Goal: Task Accomplishment & Management: Use online tool/utility

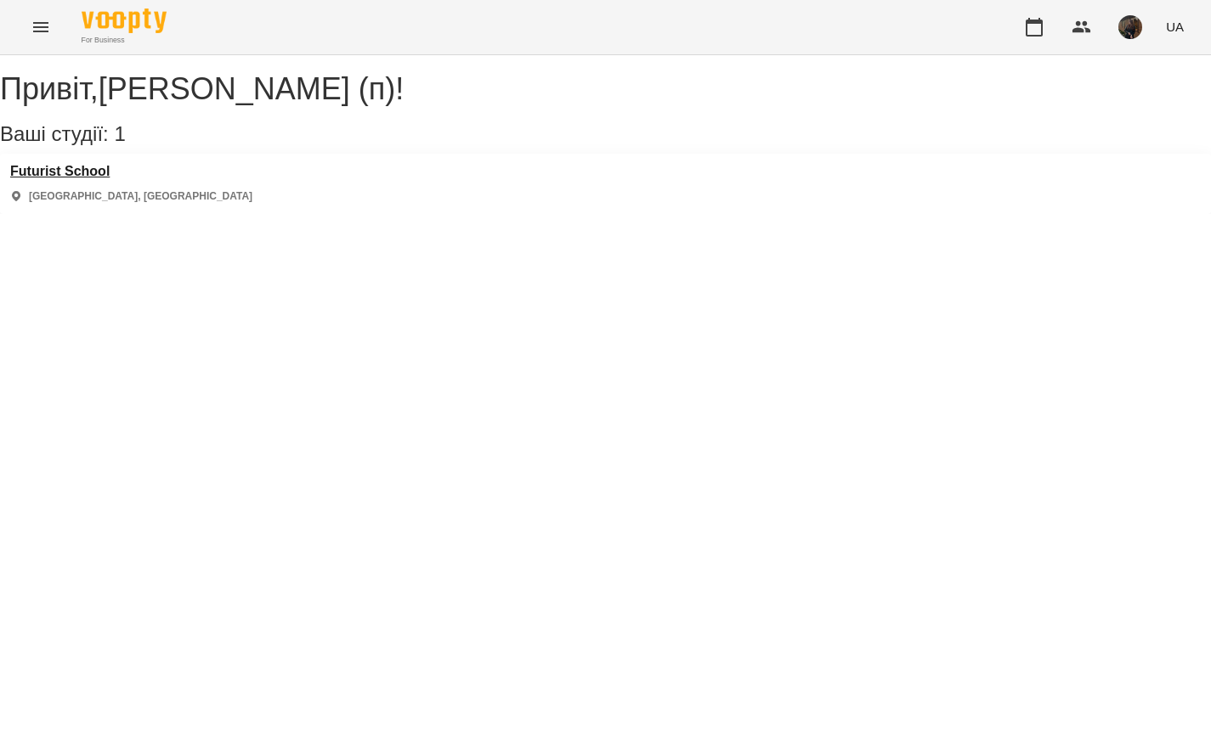
click at [97, 179] on h3 "Futurist School" at bounding box center [131, 171] width 242 height 15
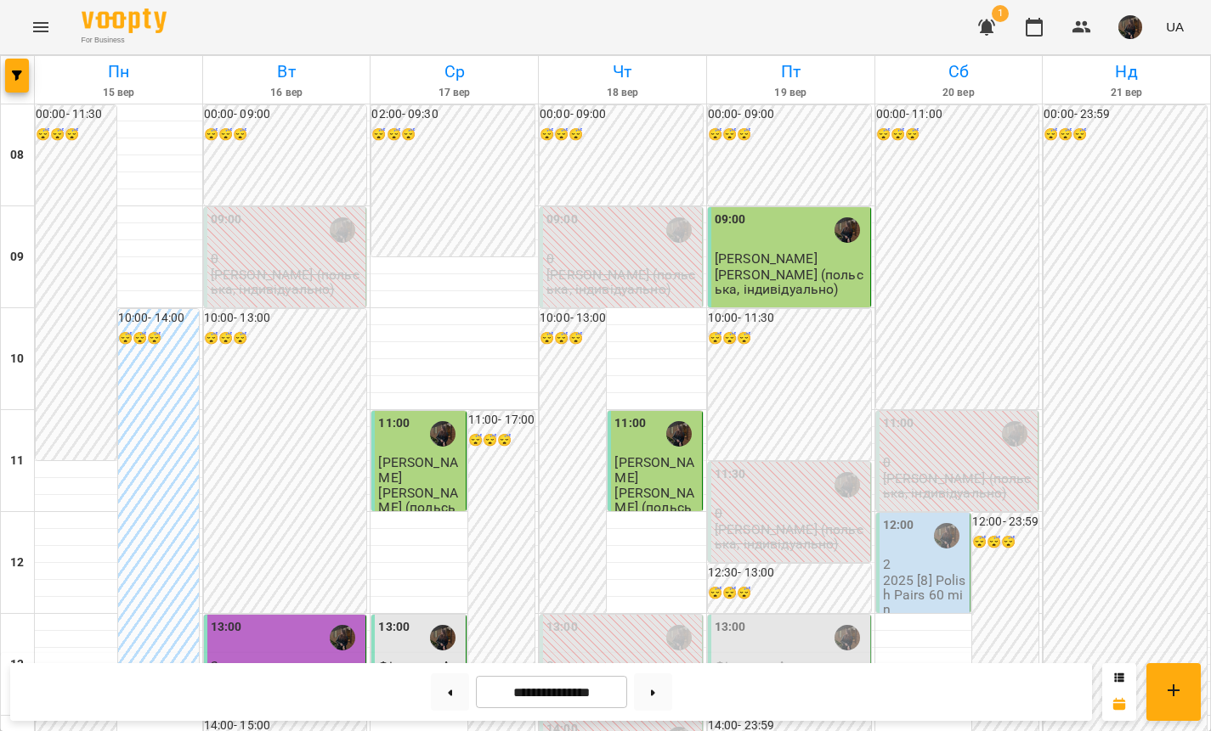
scroll to position [250, 0]
click at [795, 615] on div "13:00 [PERSON_NAME] [PERSON_NAME] (польська, індивідуально)" at bounding box center [789, 665] width 163 height 100
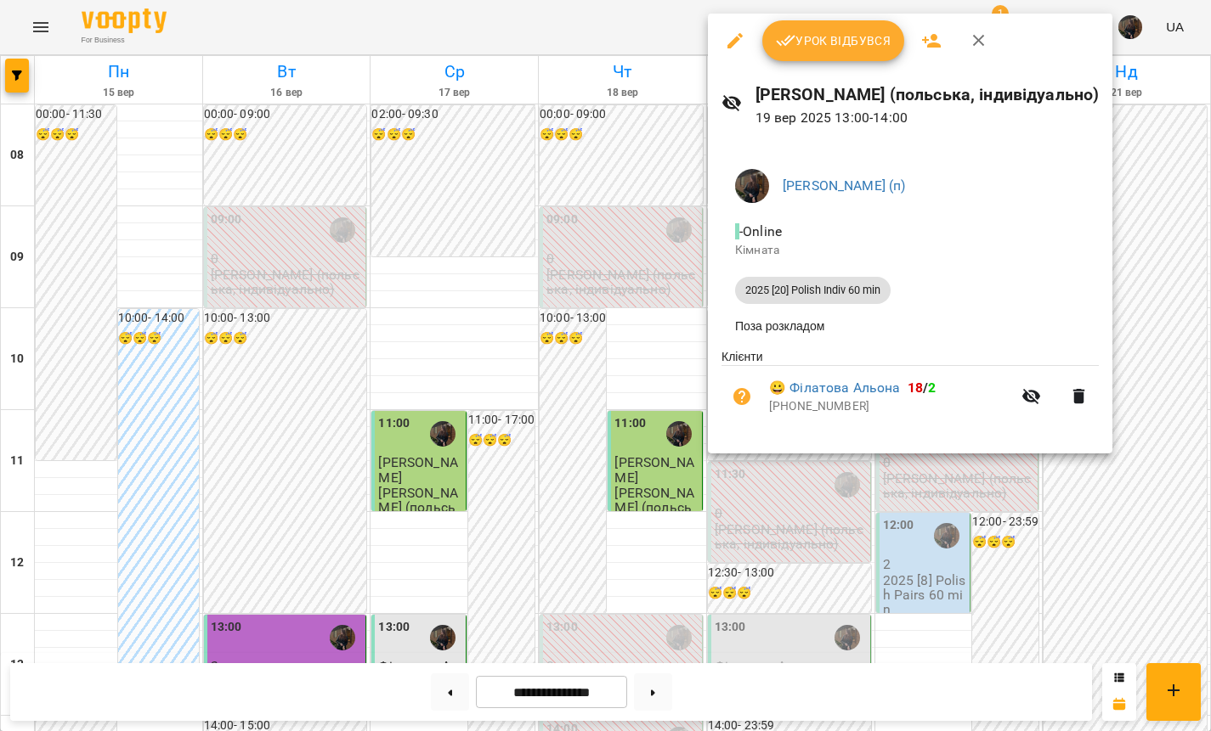
click at [829, 28] on button "Урок відбувся" at bounding box center [833, 40] width 143 height 41
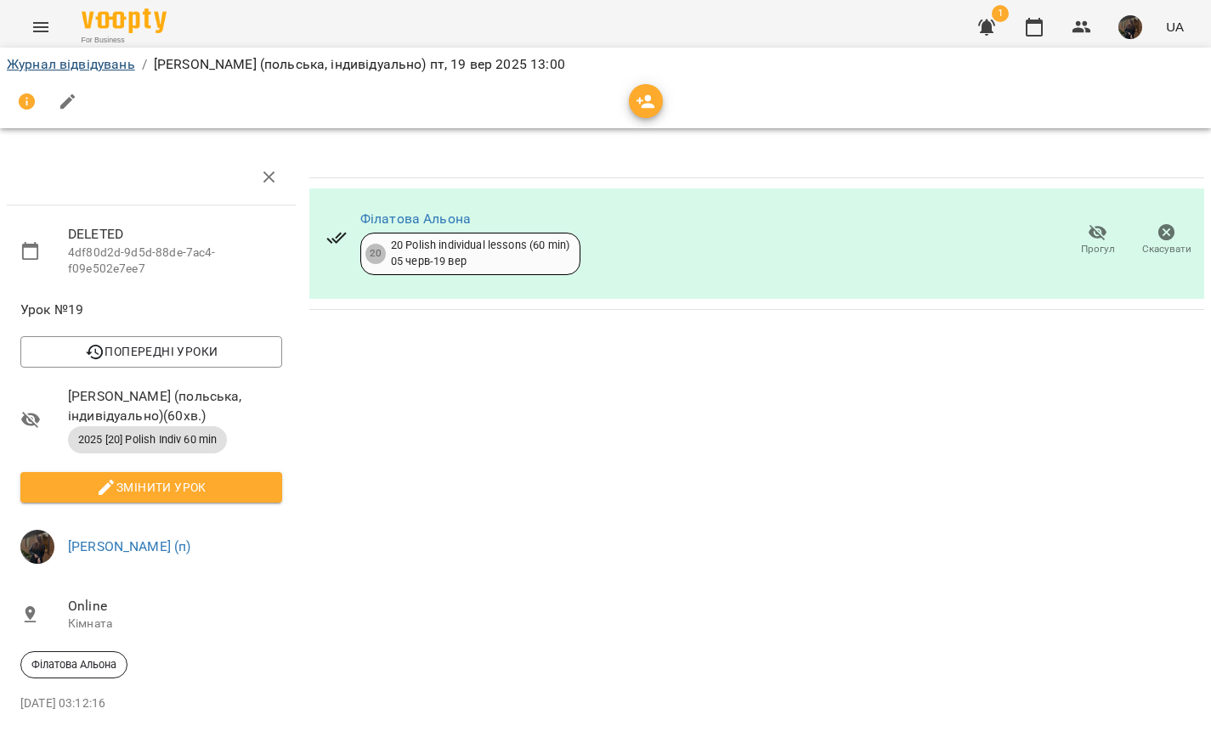
click at [61, 57] on link "Журнал відвідувань" at bounding box center [71, 64] width 128 height 16
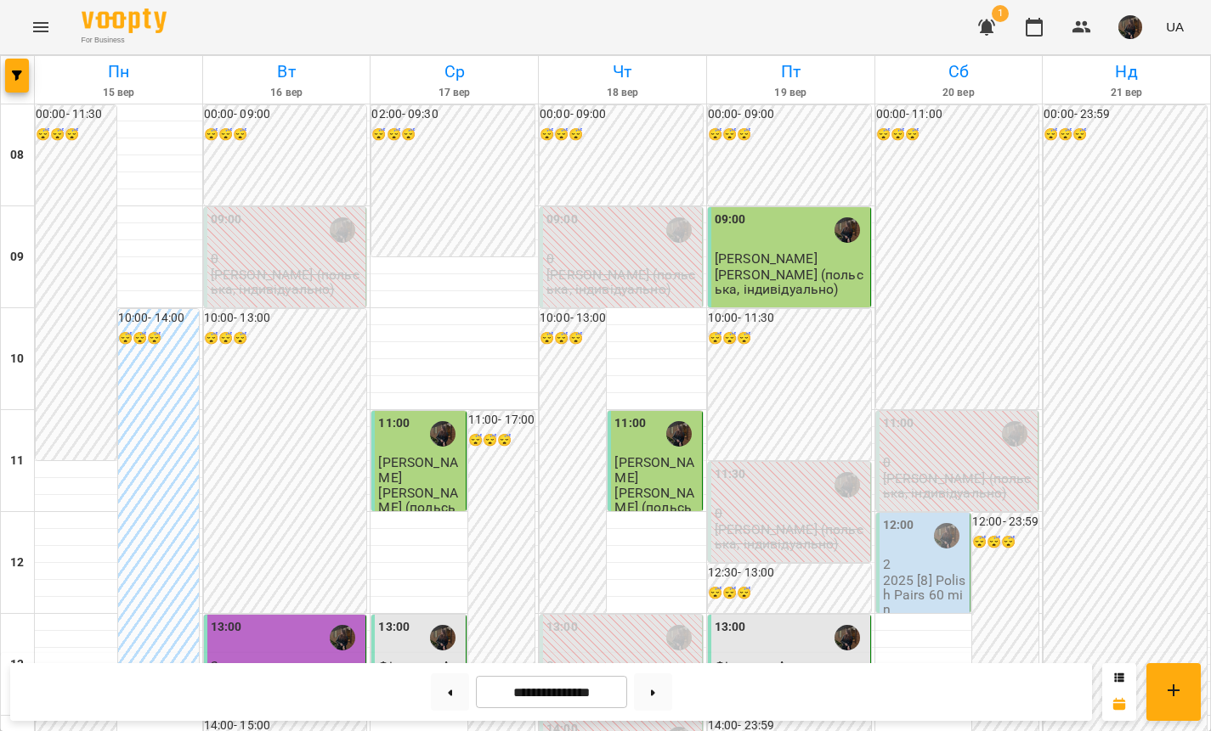
scroll to position [165, 0]
click at [1121, 20] on img "button" at bounding box center [1130, 27] width 24 height 24
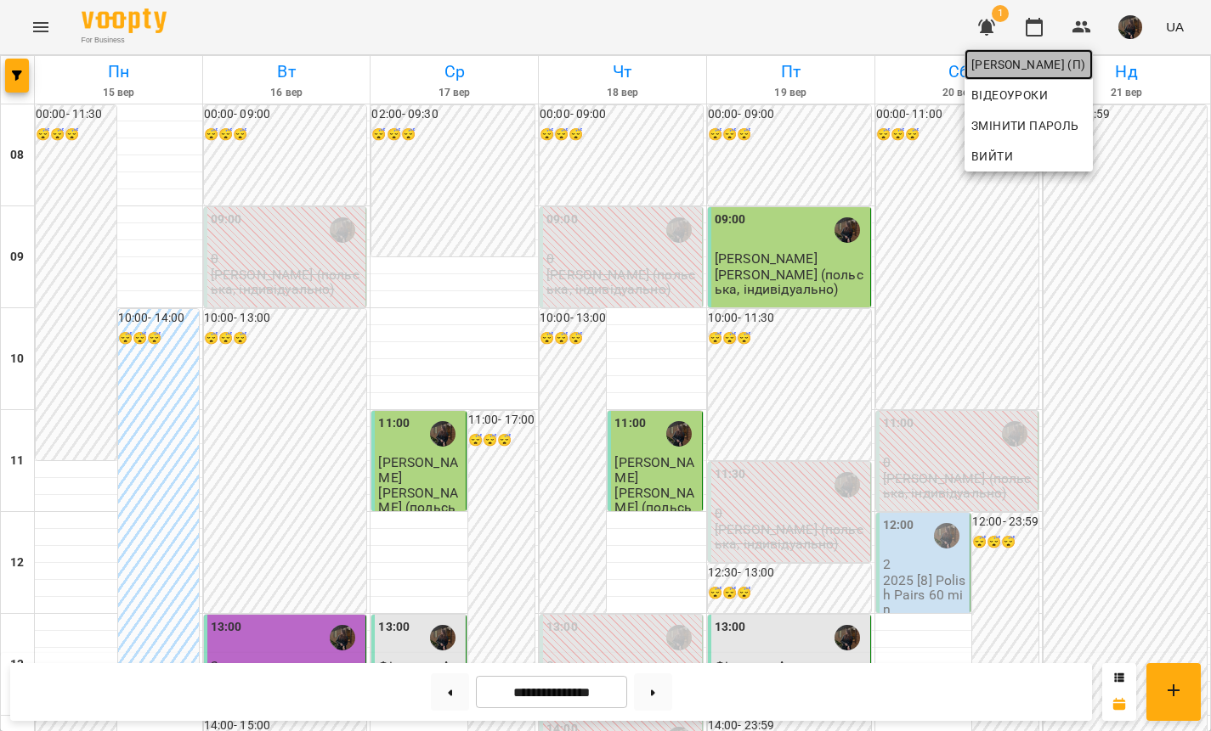
click at [1066, 63] on span "[PERSON_NAME] (п)" at bounding box center [1028, 64] width 115 height 20
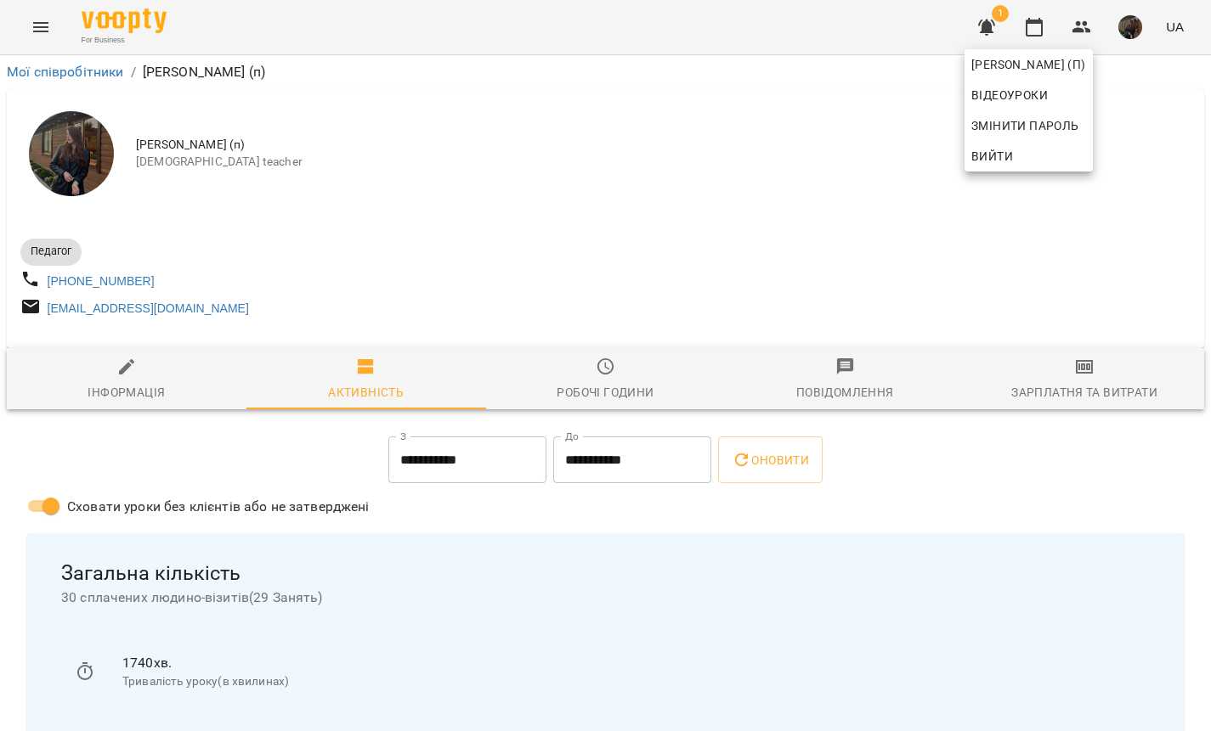
click at [1098, 381] on div at bounding box center [605, 365] width 1211 height 731
click at [1098, 381] on span "Зарплатня та Витрати" at bounding box center [1083, 380] width 219 height 46
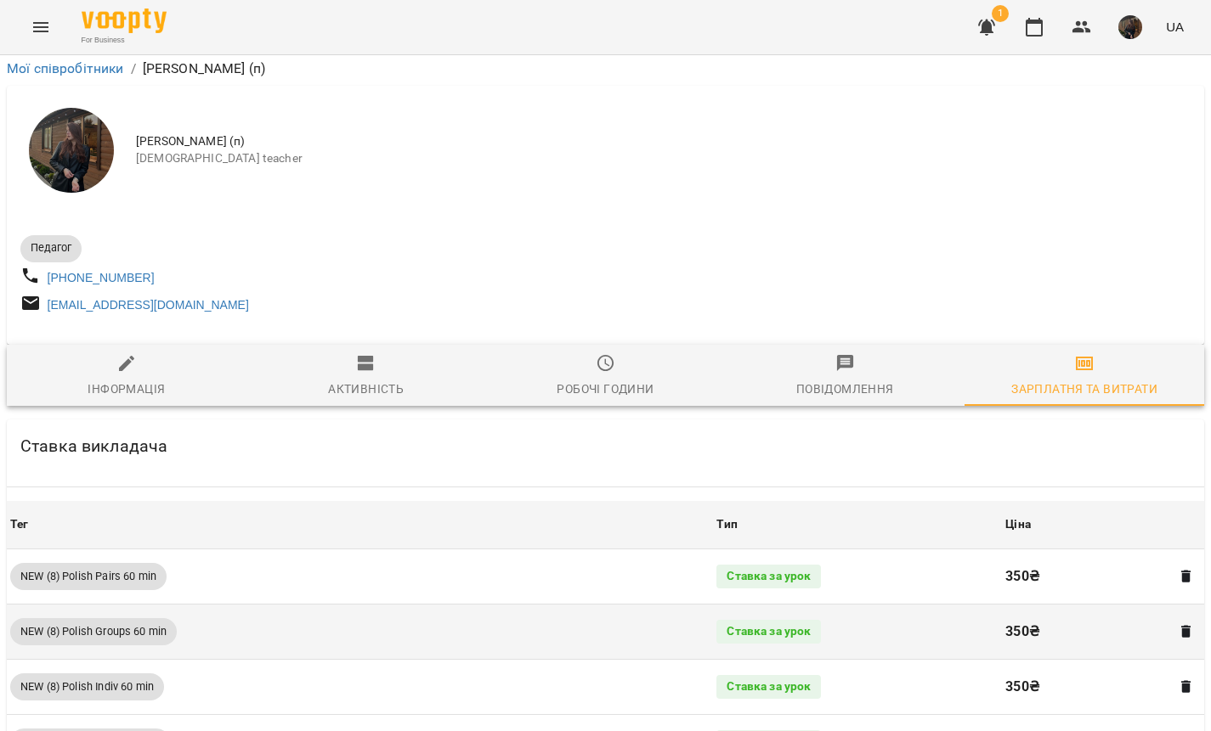
scroll to position [635, 0]
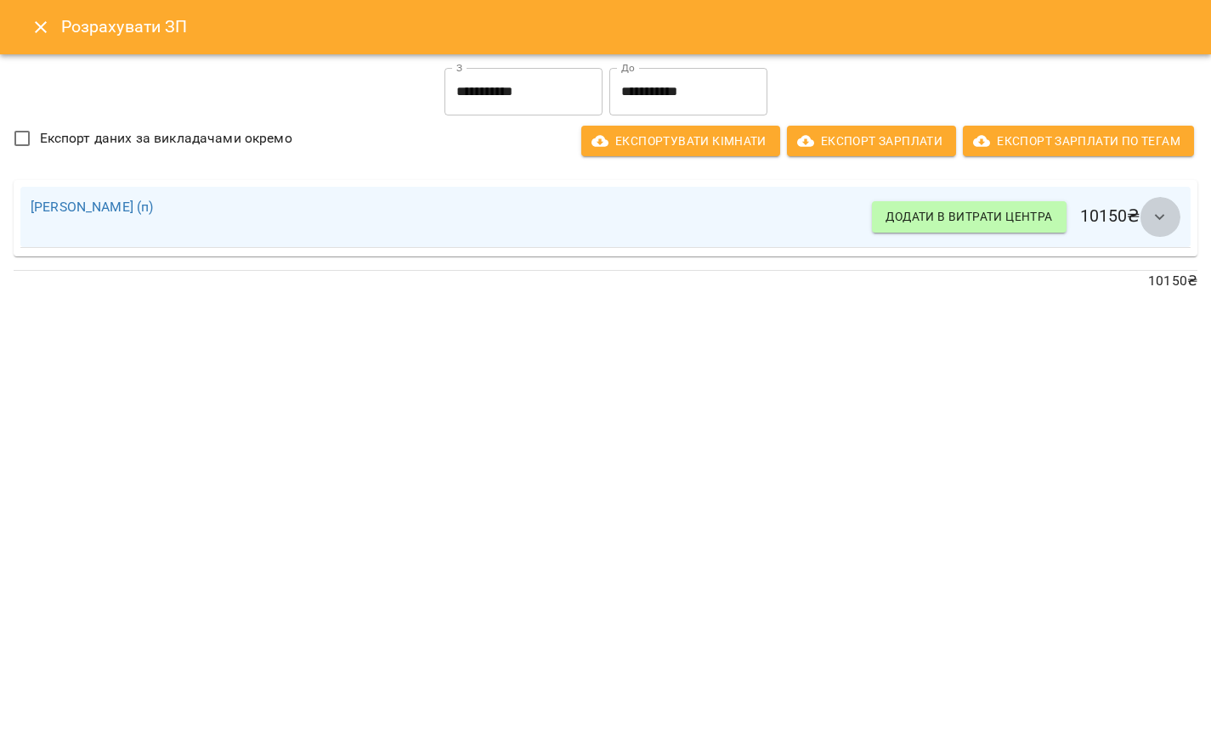
click at [1165, 212] on icon "button" at bounding box center [1159, 217] width 20 height 20
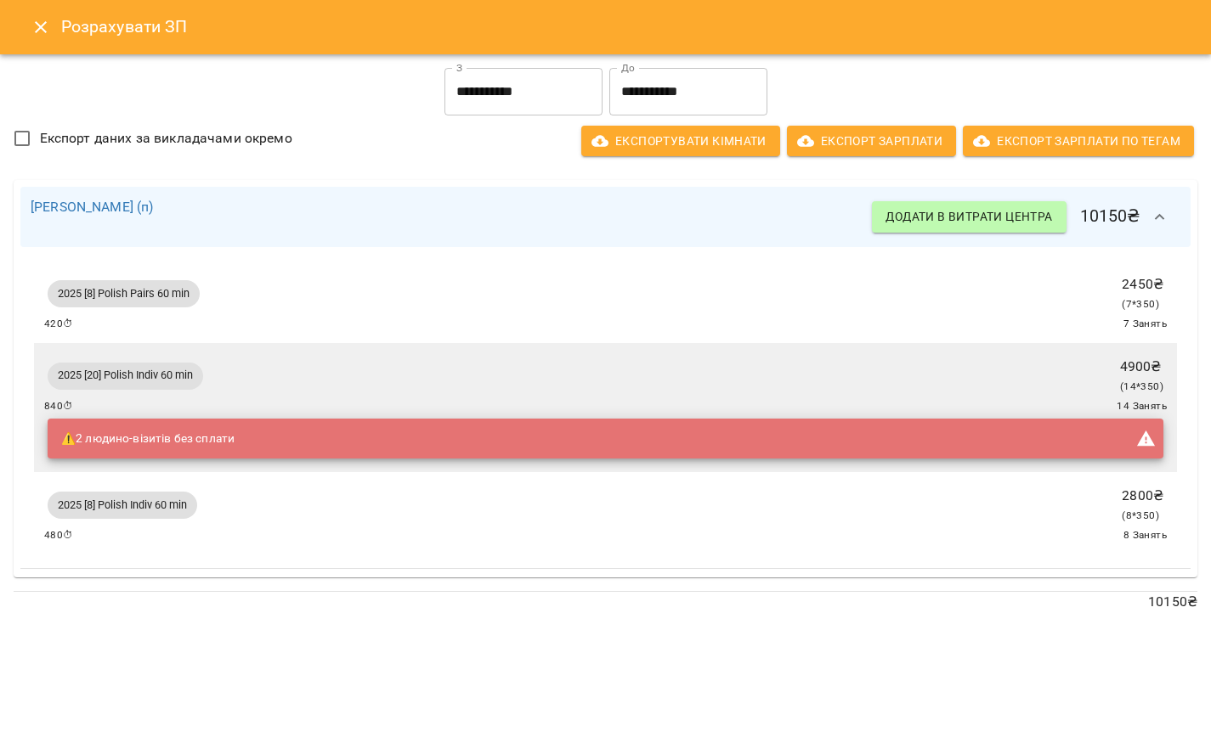
click at [33, 34] on icon "Close" at bounding box center [41, 27] width 20 height 20
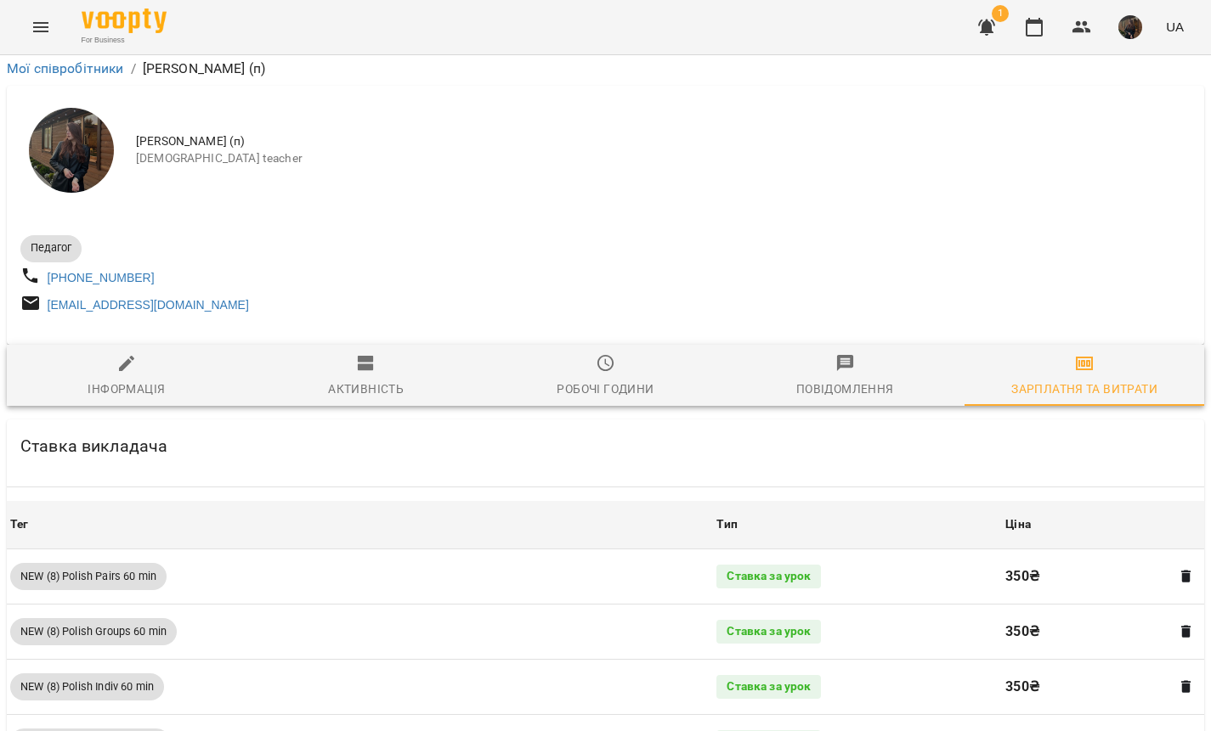
scroll to position [53, 0]
click at [94, 8] on img at bounding box center [124, 20] width 85 height 25
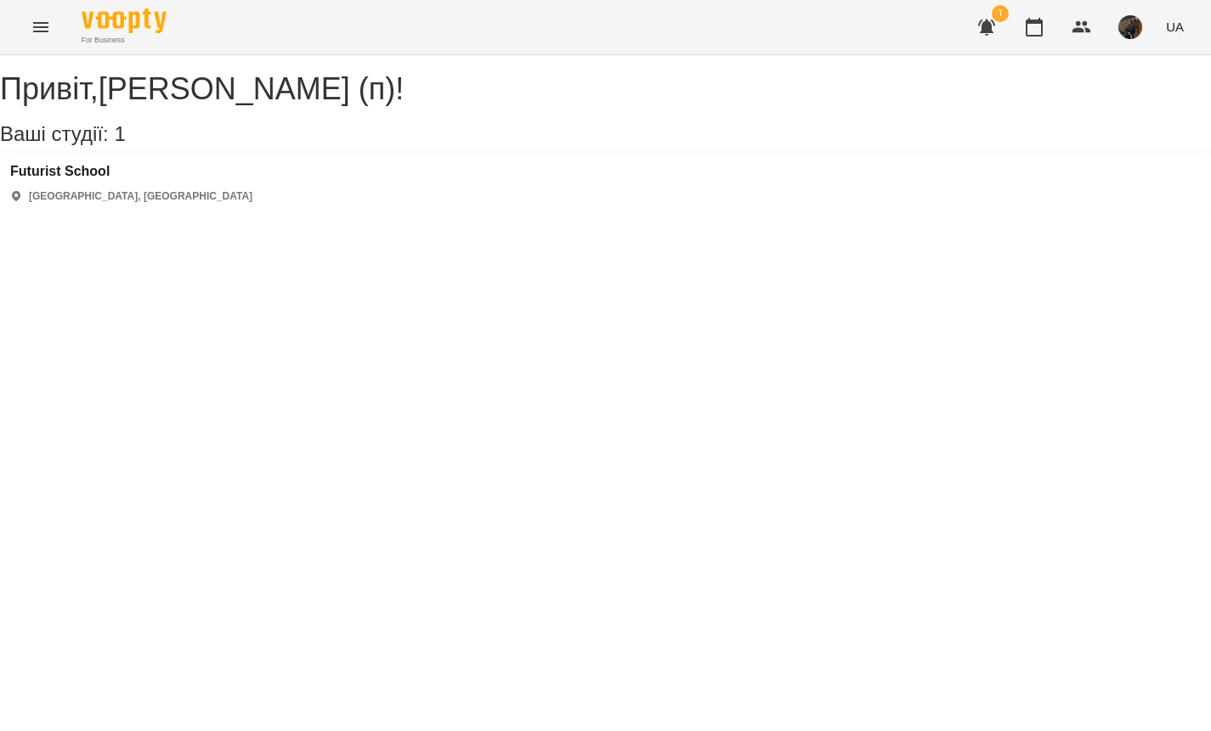
click at [89, 173] on div "[GEOGRAPHIC_DATA] [GEOGRAPHIC_DATA], [GEOGRAPHIC_DATA]" at bounding box center [605, 184] width 1211 height 60
click at [89, 200] on div "[GEOGRAPHIC_DATA] [GEOGRAPHIC_DATA], [GEOGRAPHIC_DATA]" at bounding box center [131, 184] width 242 height 40
click at [104, 179] on div "[GEOGRAPHIC_DATA] [GEOGRAPHIC_DATA], [GEOGRAPHIC_DATA]" at bounding box center [605, 184] width 1211 height 60
click at [110, 179] on h3 "Futurist School" at bounding box center [131, 171] width 242 height 15
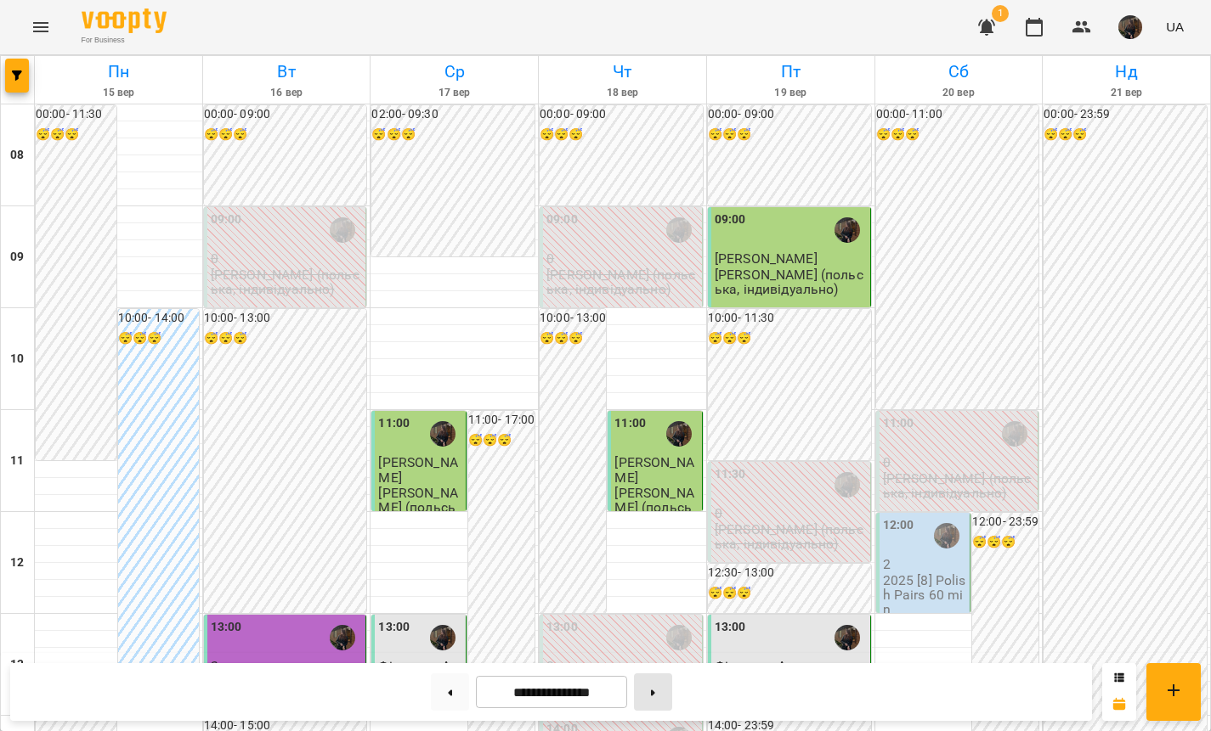
scroll to position [978, 0]
click at [650, 706] on button at bounding box center [653, 692] width 38 height 37
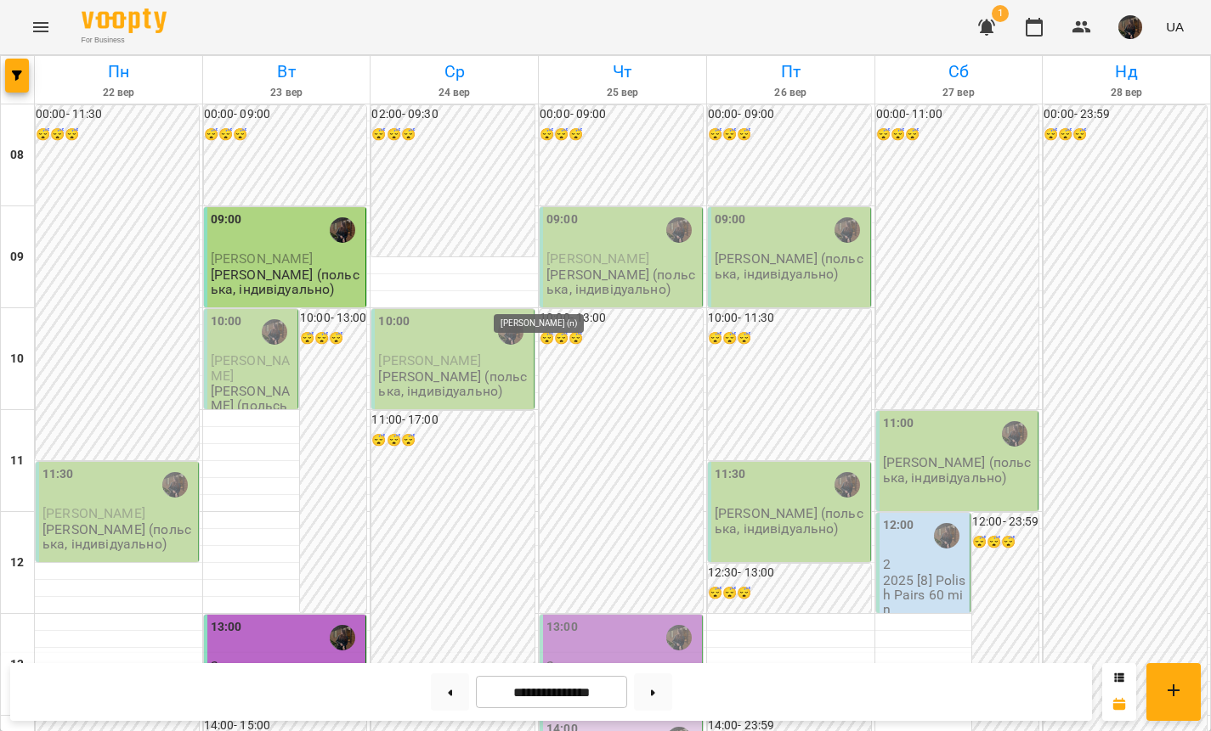
scroll to position [879, 0]
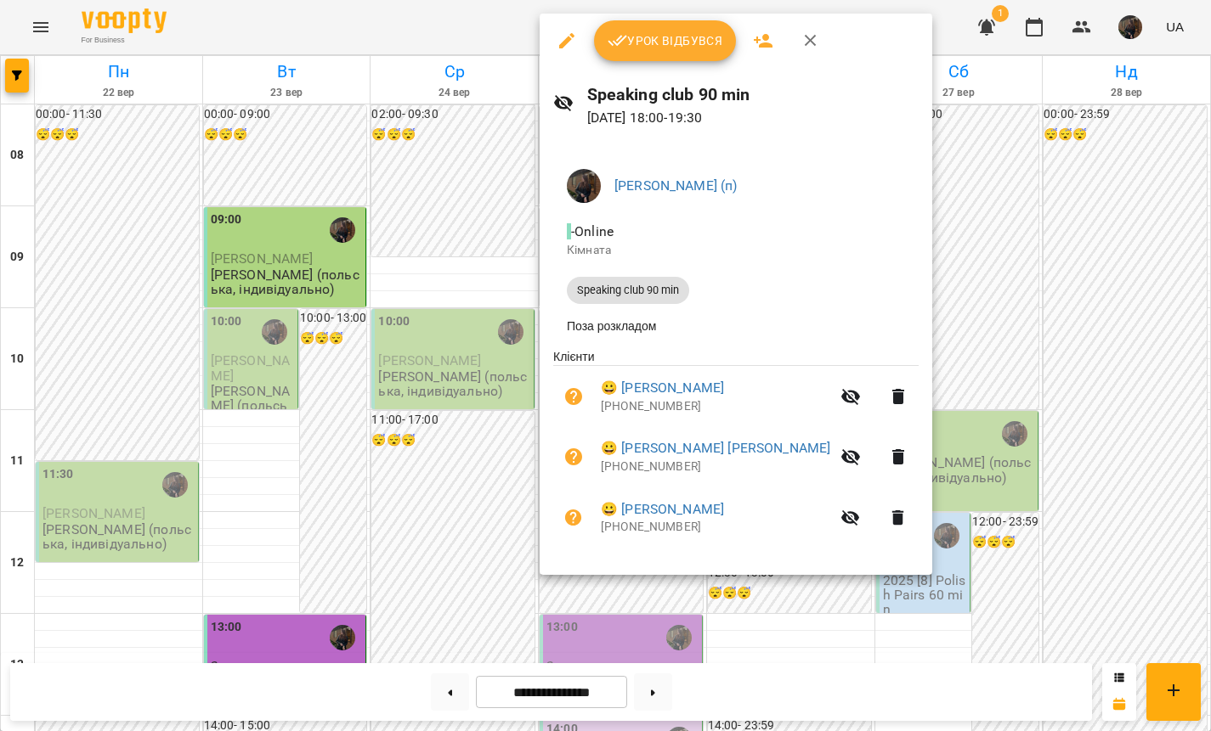
click at [469, 293] on div at bounding box center [605, 365] width 1211 height 731
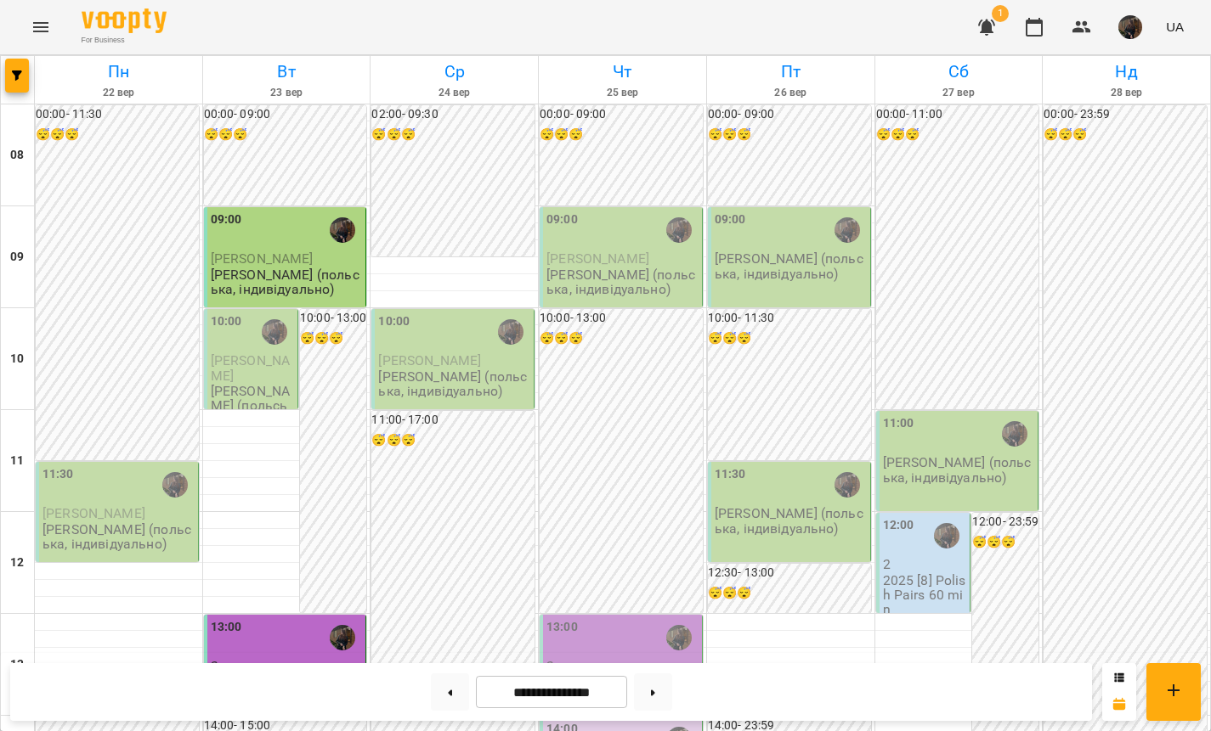
scroll to position [601, 0]
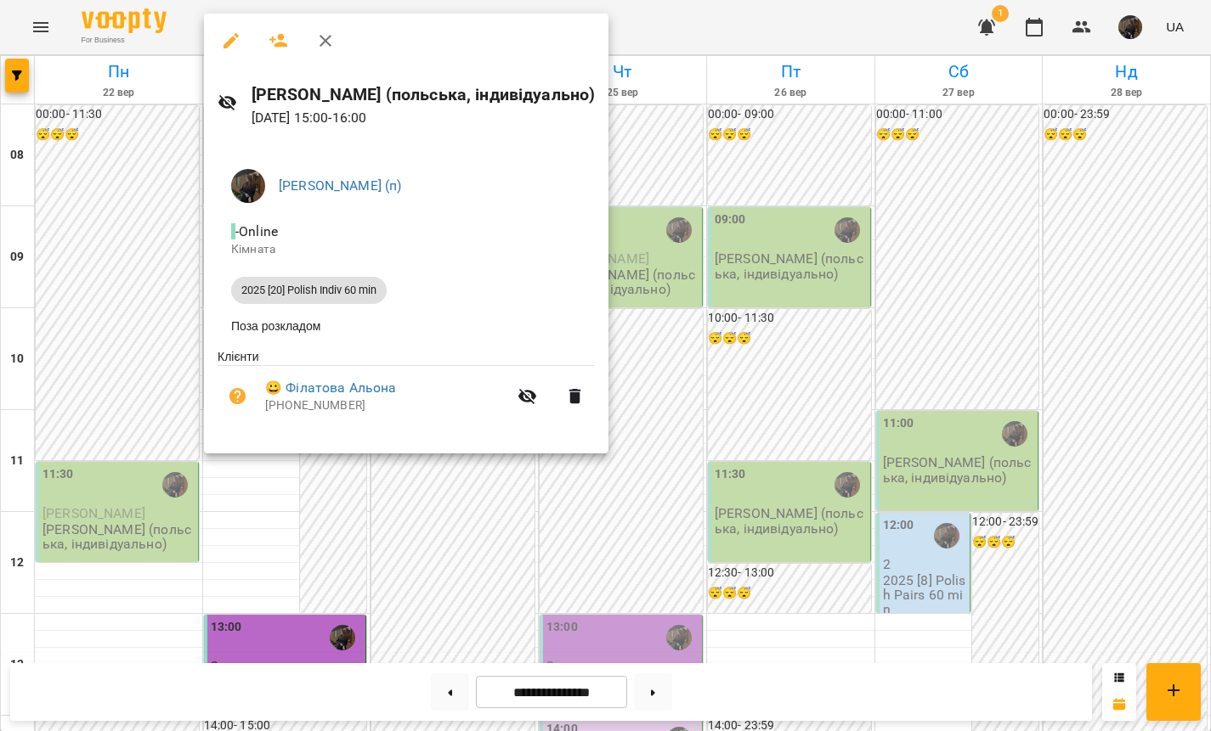
click at [150, 291] on div at bounding box center [605, 365] width 1211 height 731
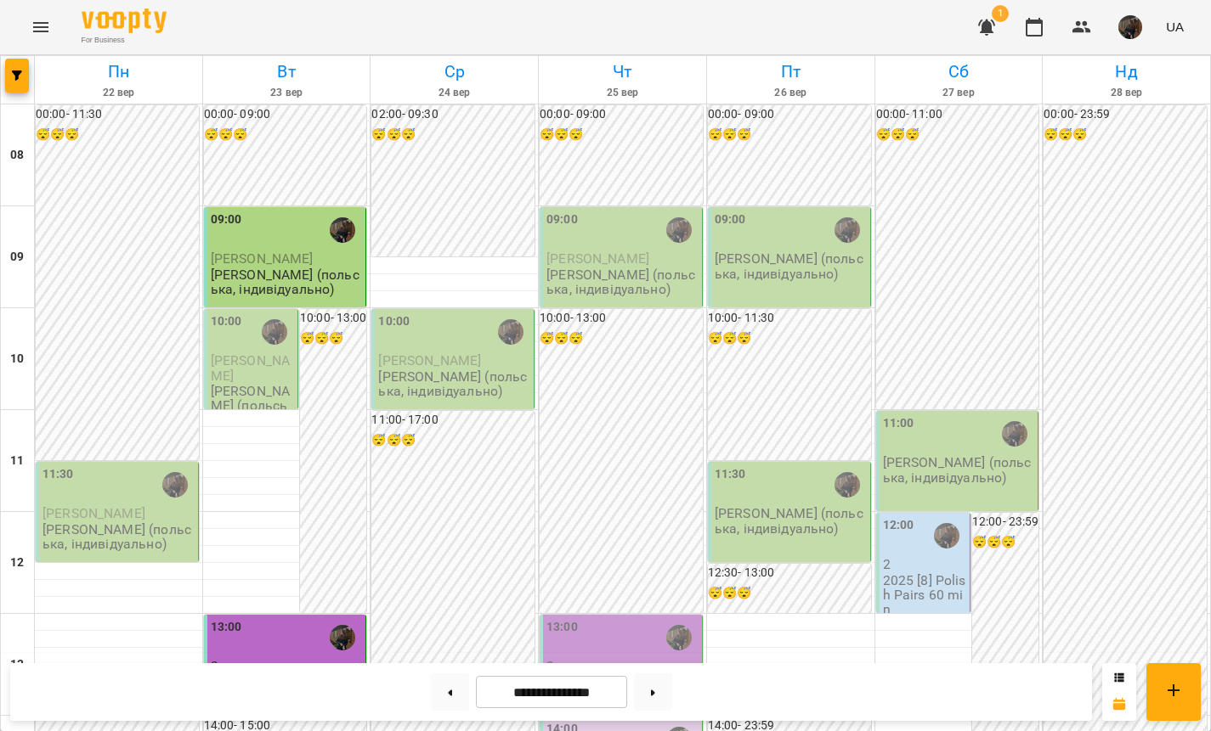
scroll to position [306, 0]
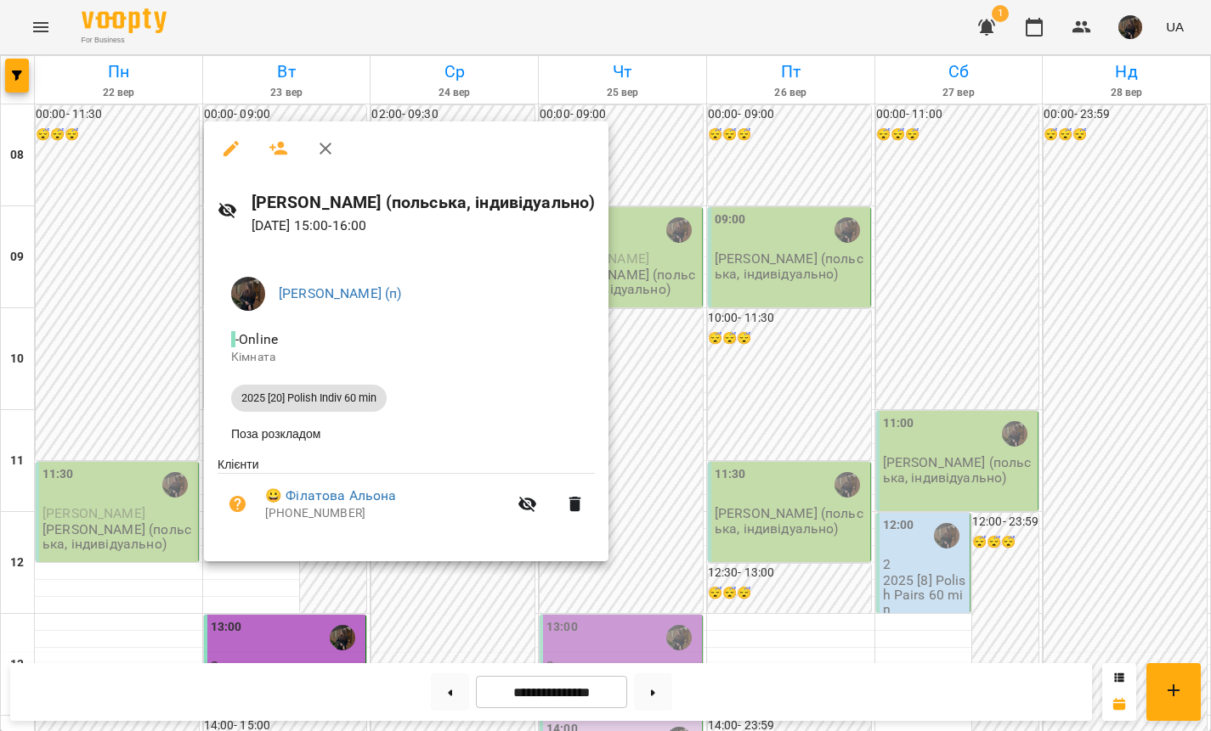
click at [135, 387] on div at bounding box center [605, 365] width 1211 height 731
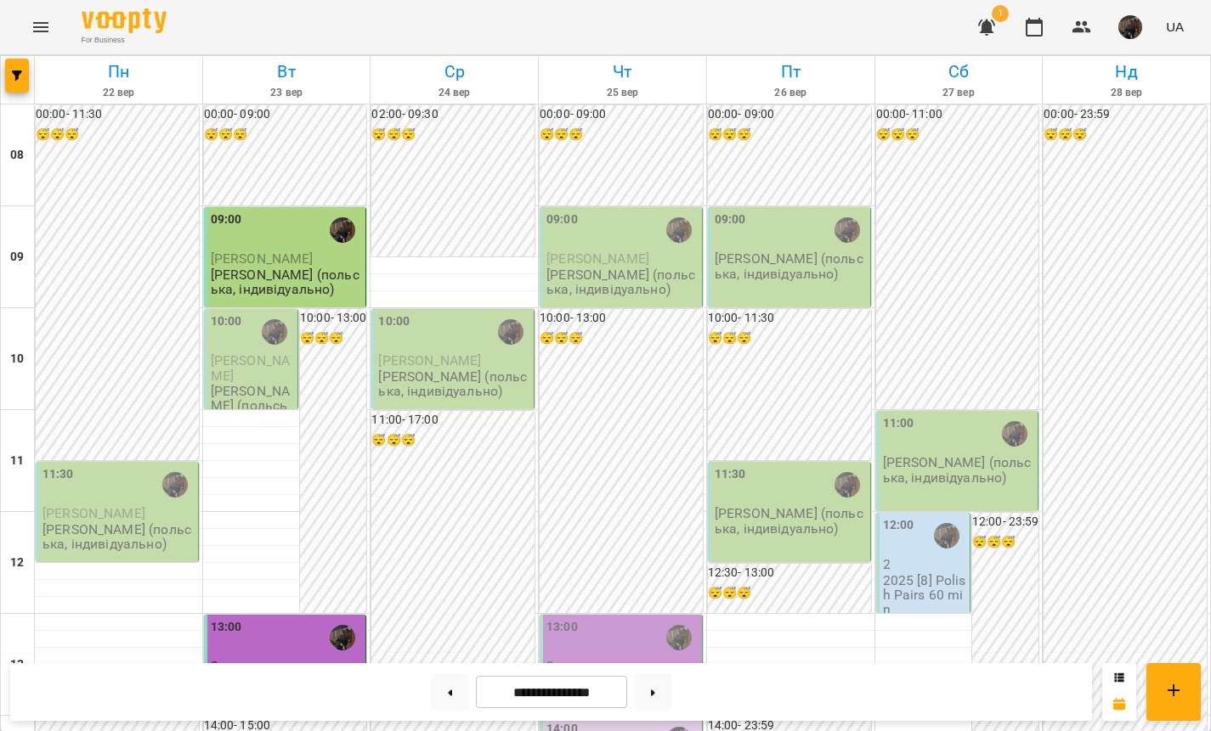
click at [287, 618] on div "13:00" at bounding box center [287, 637] width 152 height 39
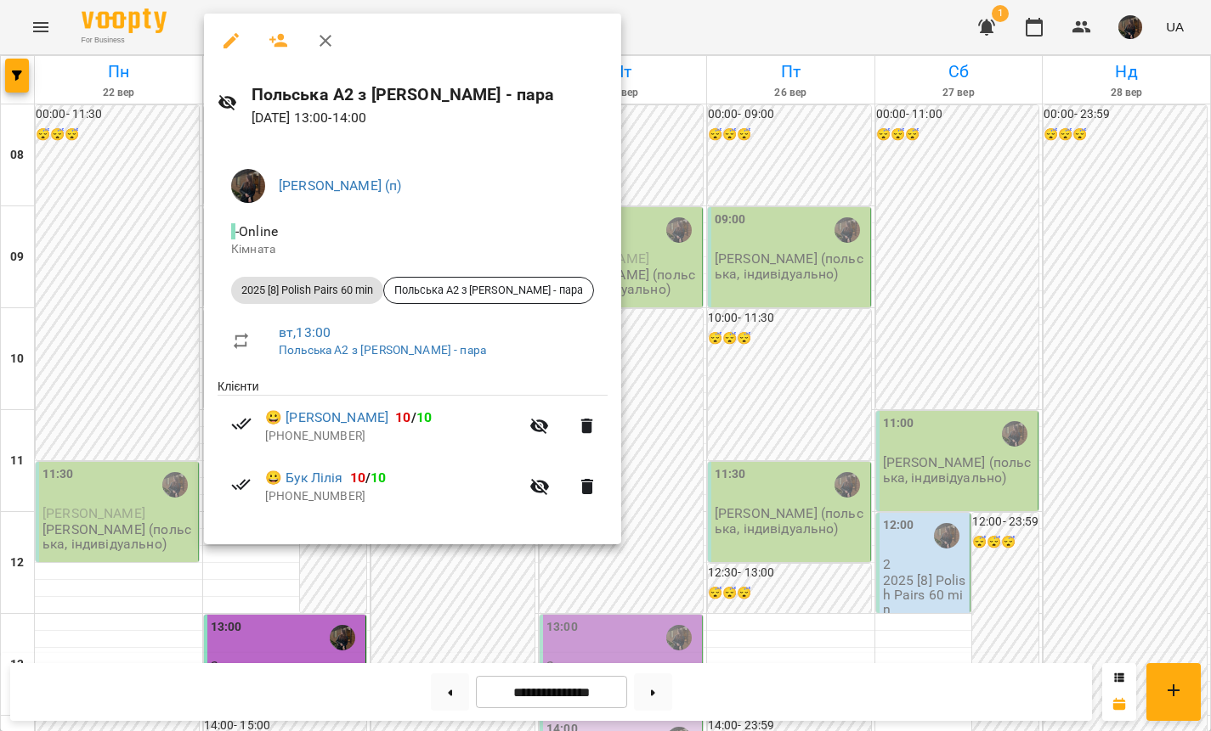
click at [110, 328] on div at bounding box center [605, 365] width 1211 height 731
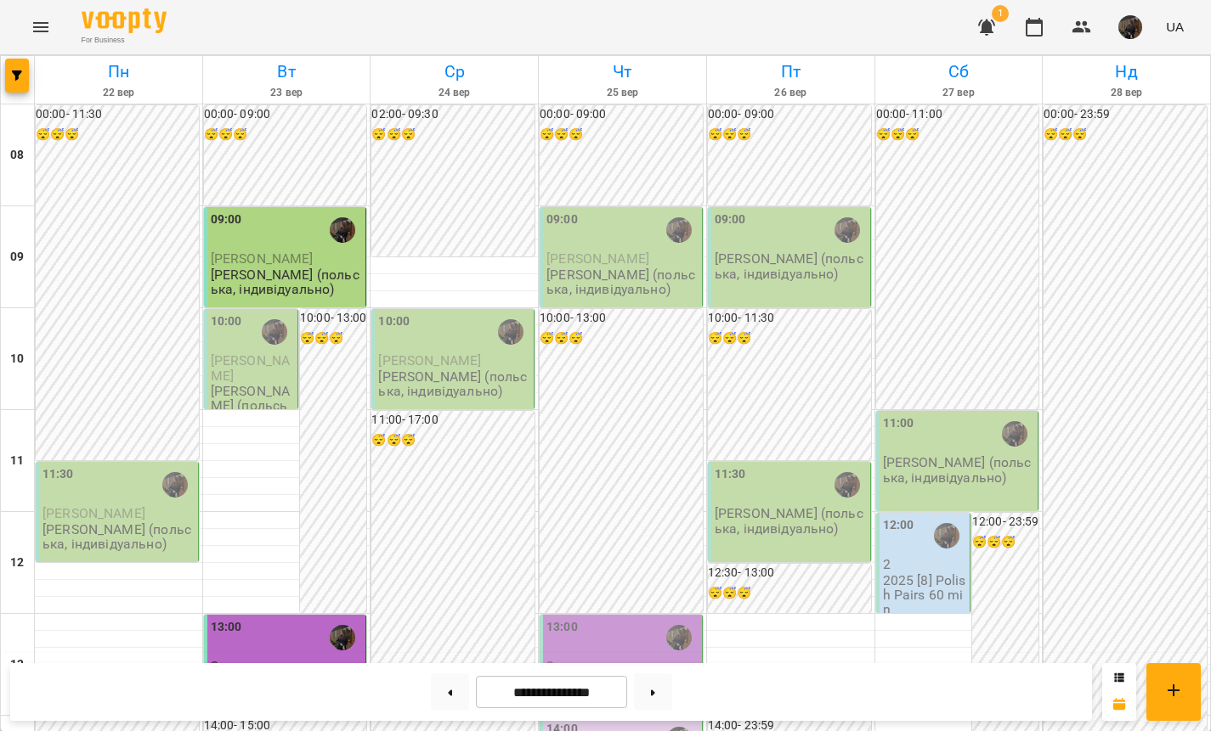
scroll to position [3, 0]
click at [298, 236] on div "09:00" at bounding box center [287, 230] width 152 height 39
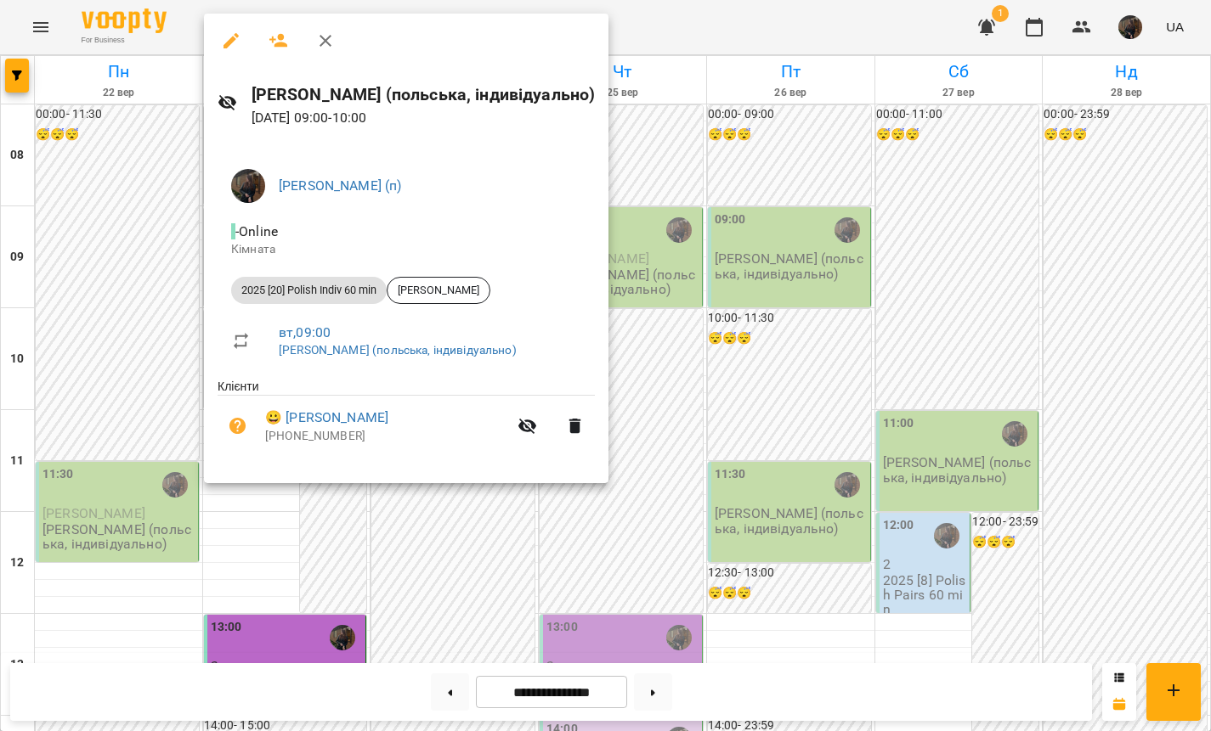
click at [120, 214] on div at bounding box center [605, 365] width 1211 height 731
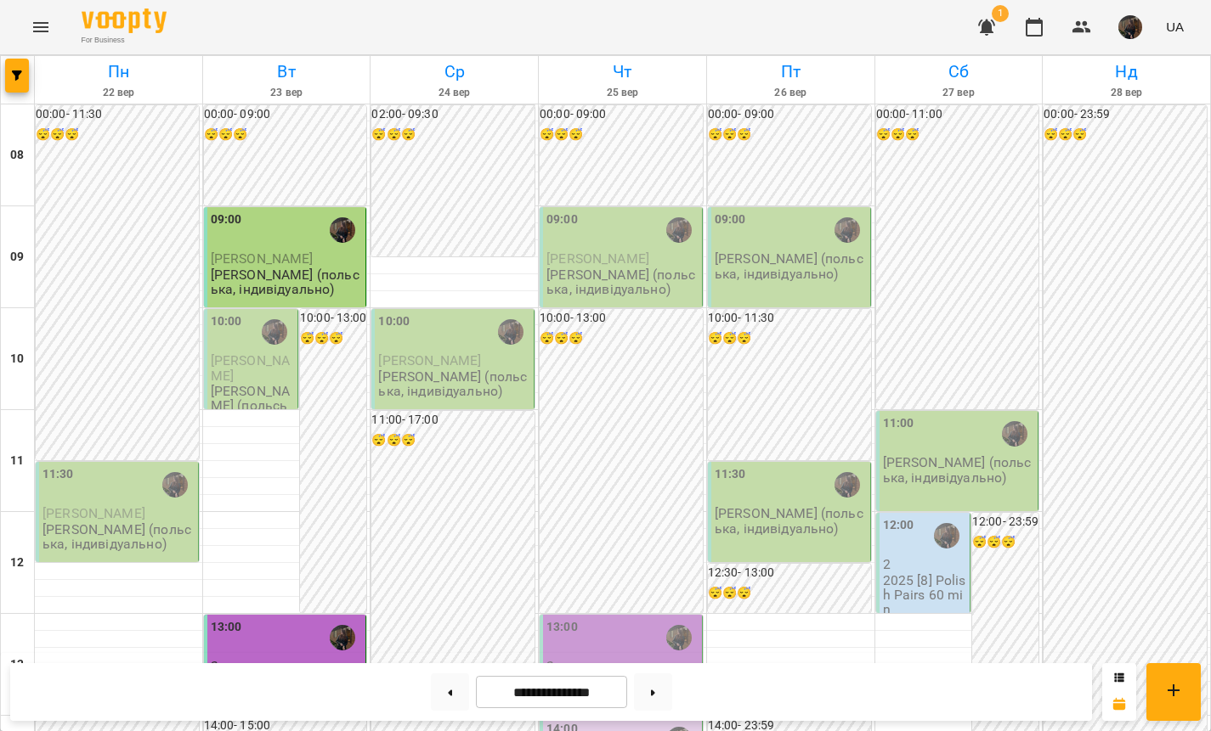
click at [252, 240] on div "09:00" at bounding box center [287, 230] width 152 height 39
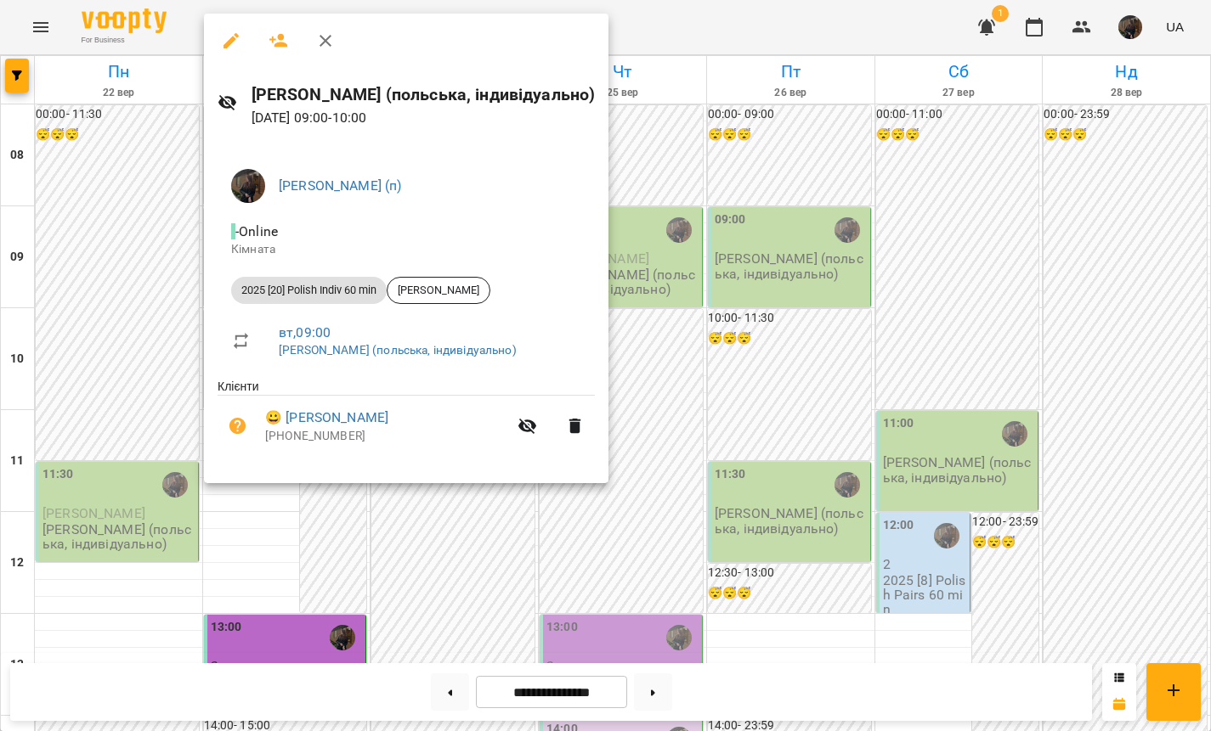
click at [115, 233] on div at bounding box center [605, 365] width 1211 height 731
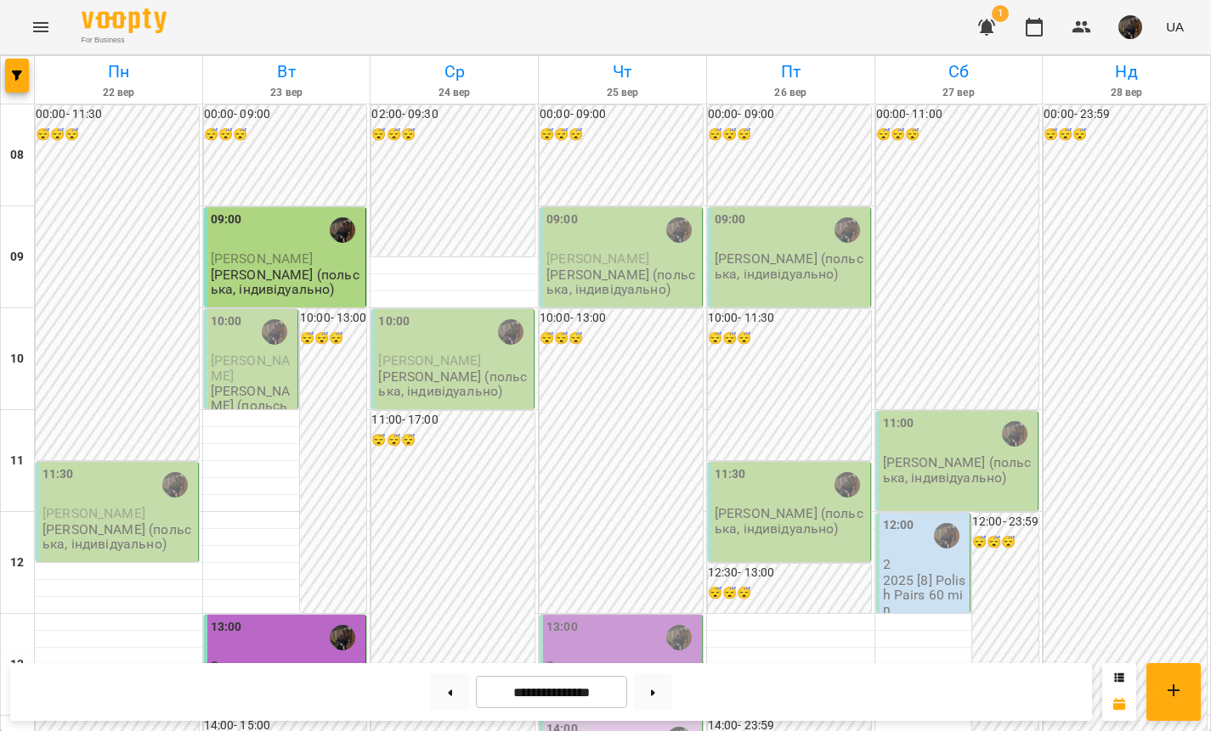
click at [288, 240] on div "09:00" at bounding box center [287, 230] width 152 height 39
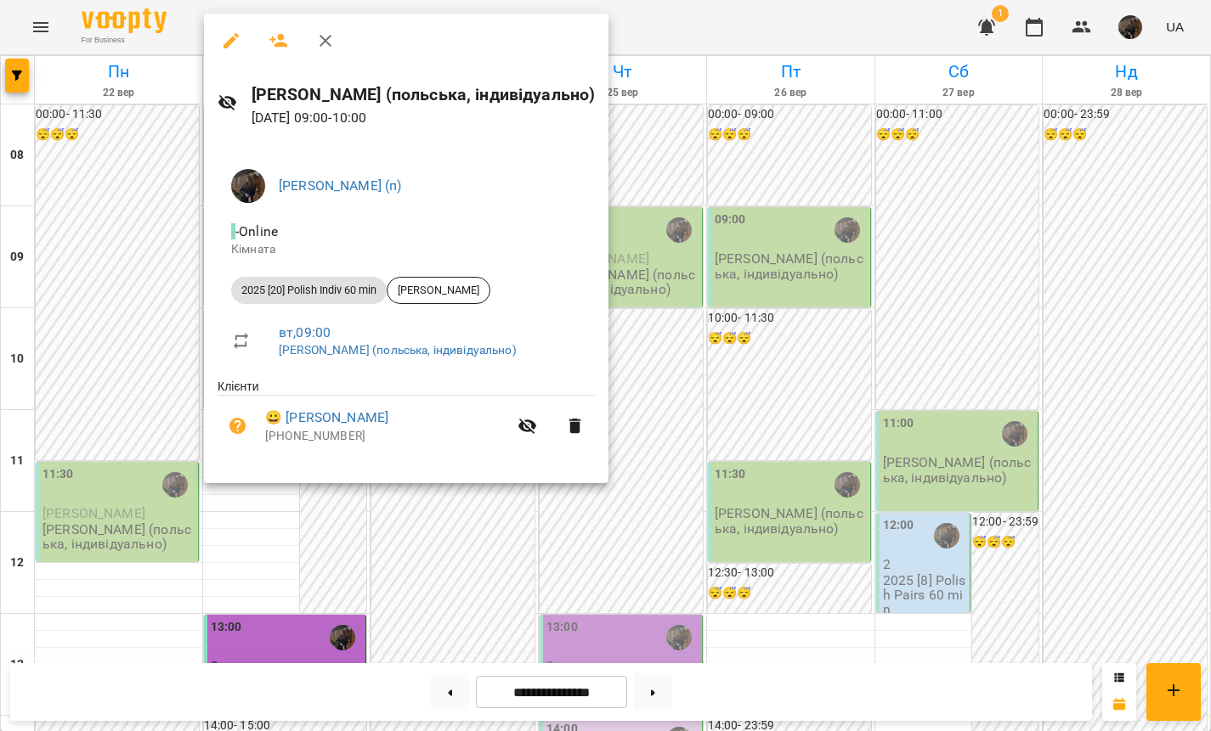
click at [72, 250] on div at bounding box center [605, 365] width 1211 height 731
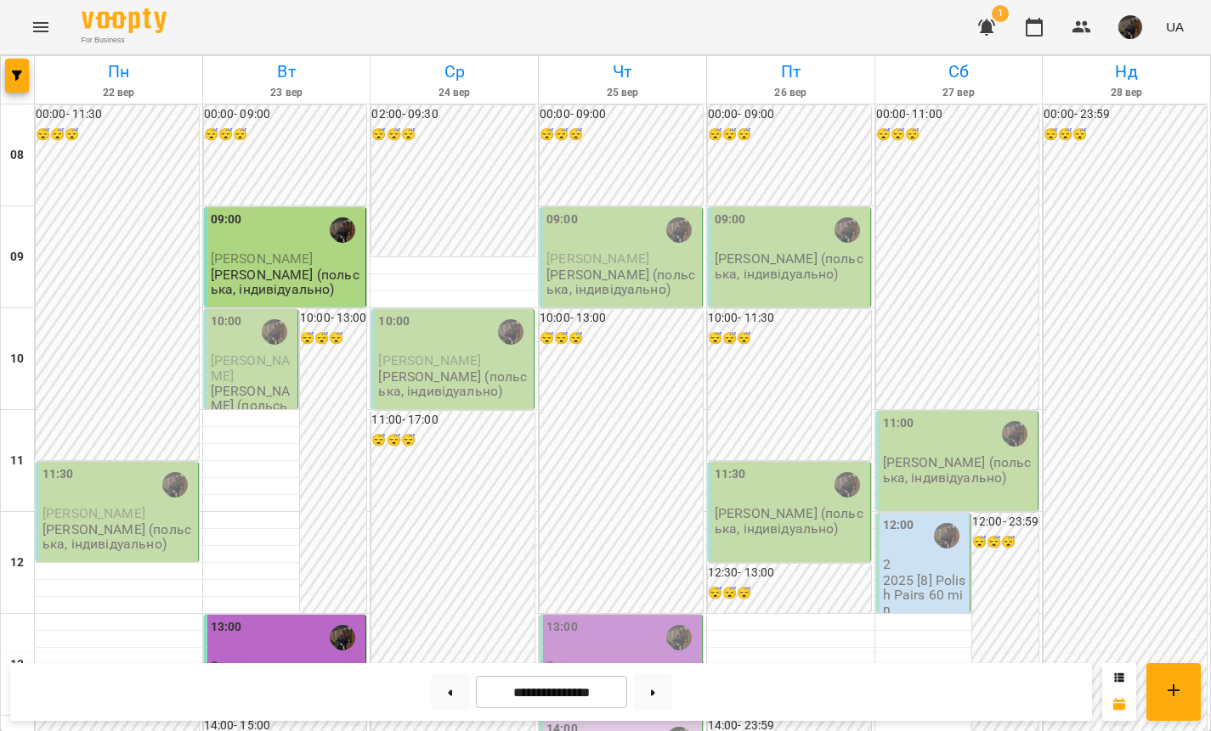
scroll to position [143, 0]
click at [225, 313] on label "10:00" at bounding box center [226, 322] width 31 height 19
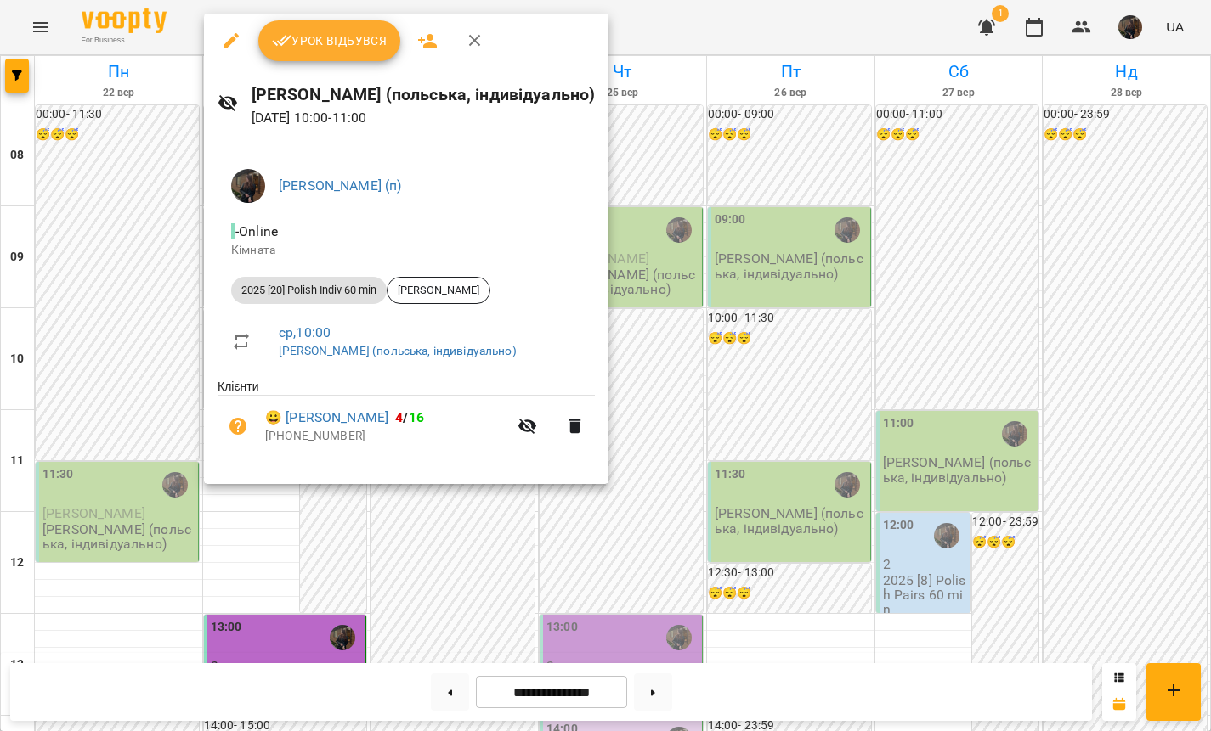
click at [90, 224] on div at bounding box center [605, 365] width 1211 height 731
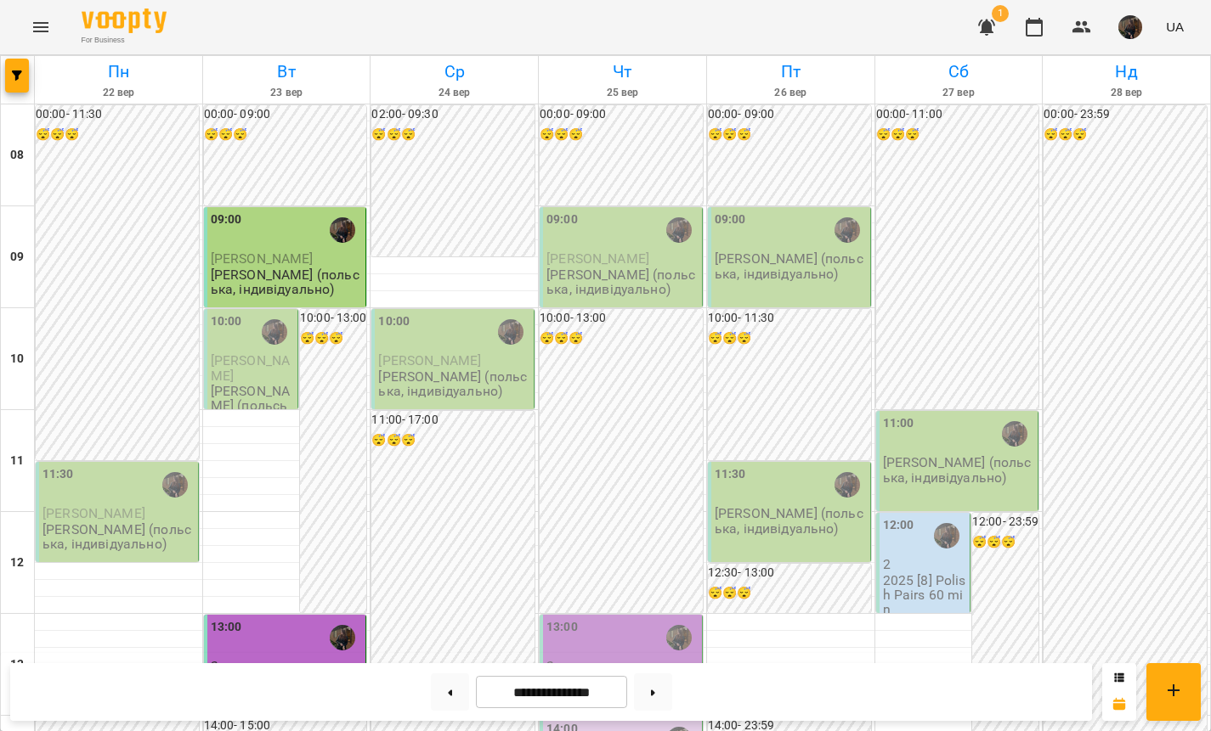
scroll to position [259, 0]
click at [648, 659] on p "2" at bounding box center [622, 666] width 152 height 14
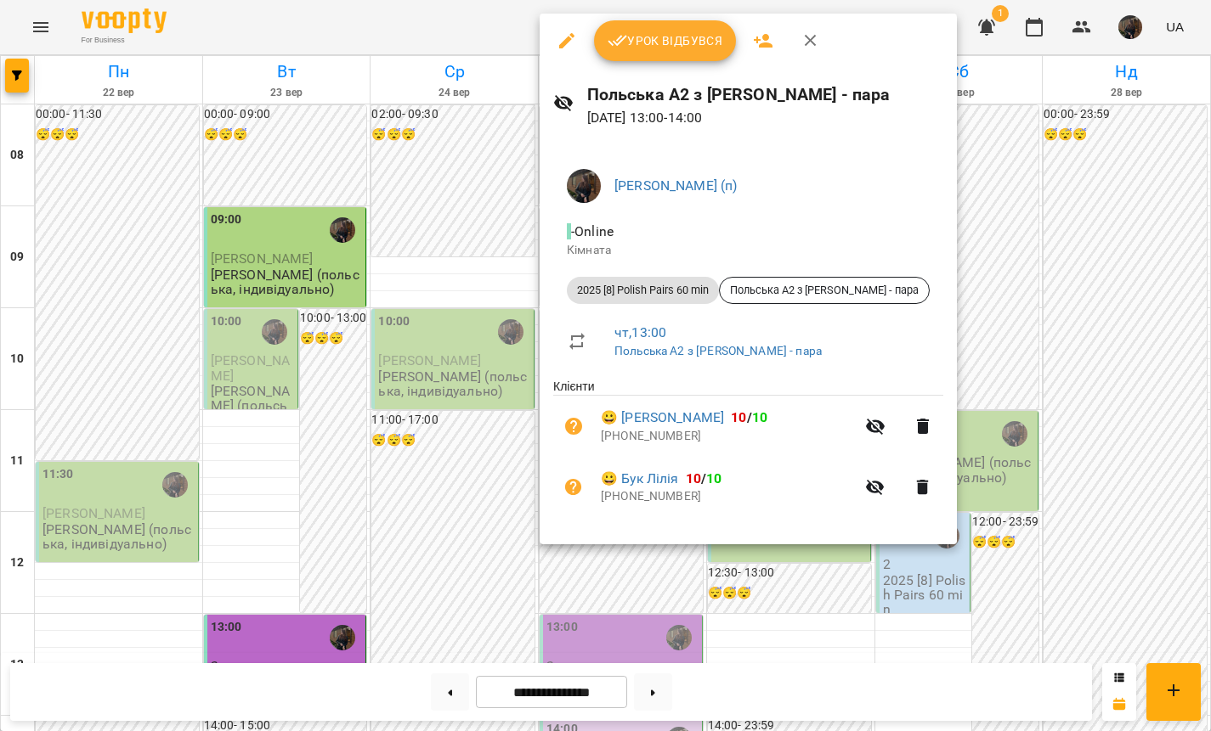
click at [592, 551] on div at bounding box center [605, 365] width 1211 height 731
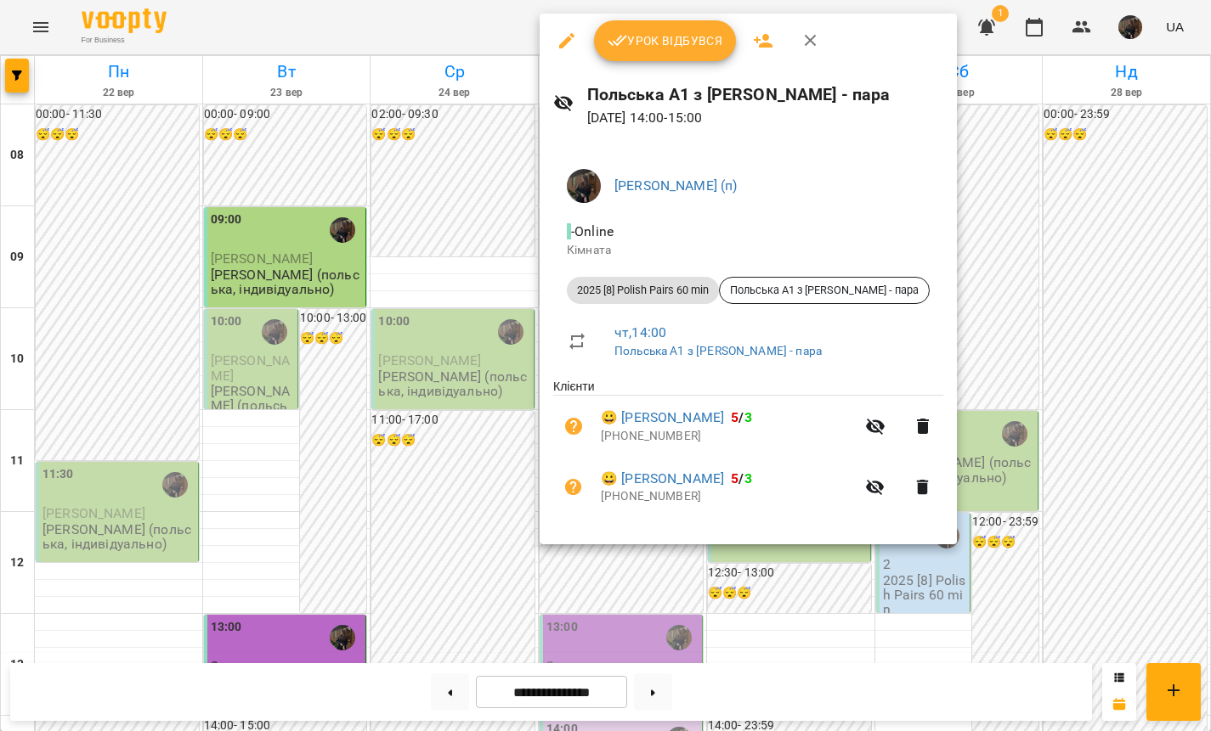
click at [591, 545] on div at bounding box center [605, 365] width 1211 height 731
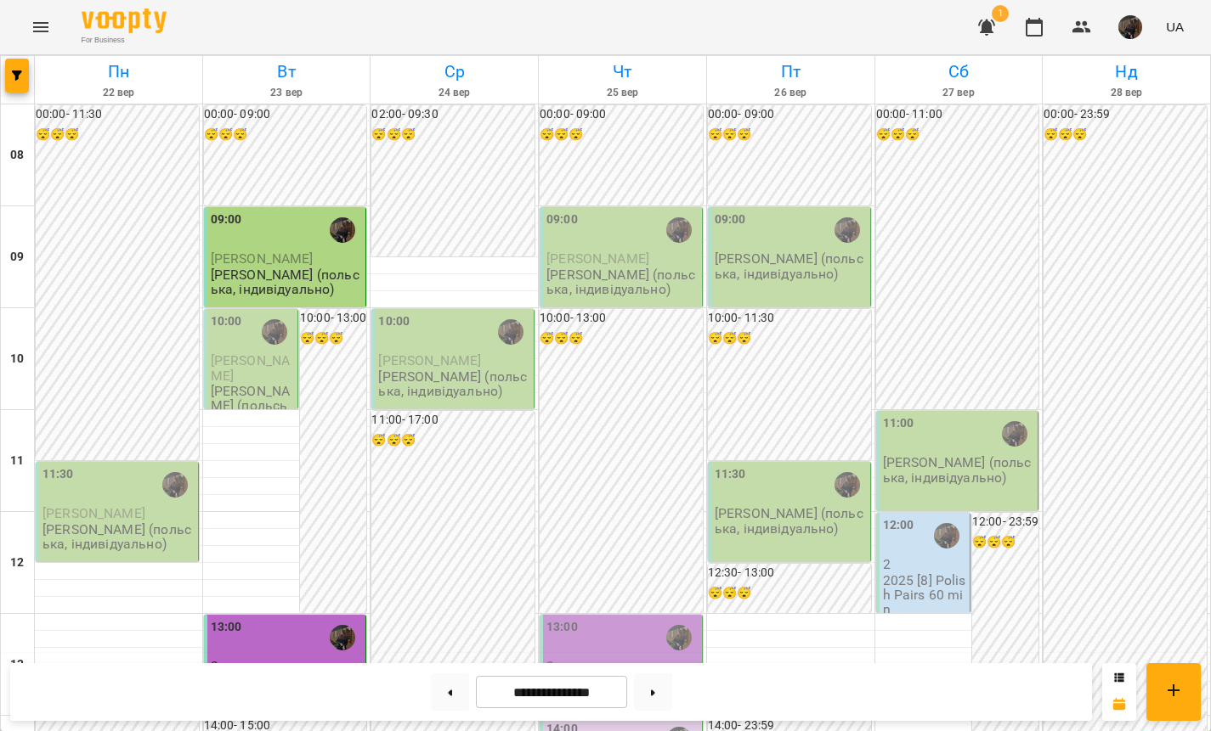
scroll to position [0, 0]
click at [441, 703] on button at bounding box center [450, 692] width 38 height 37
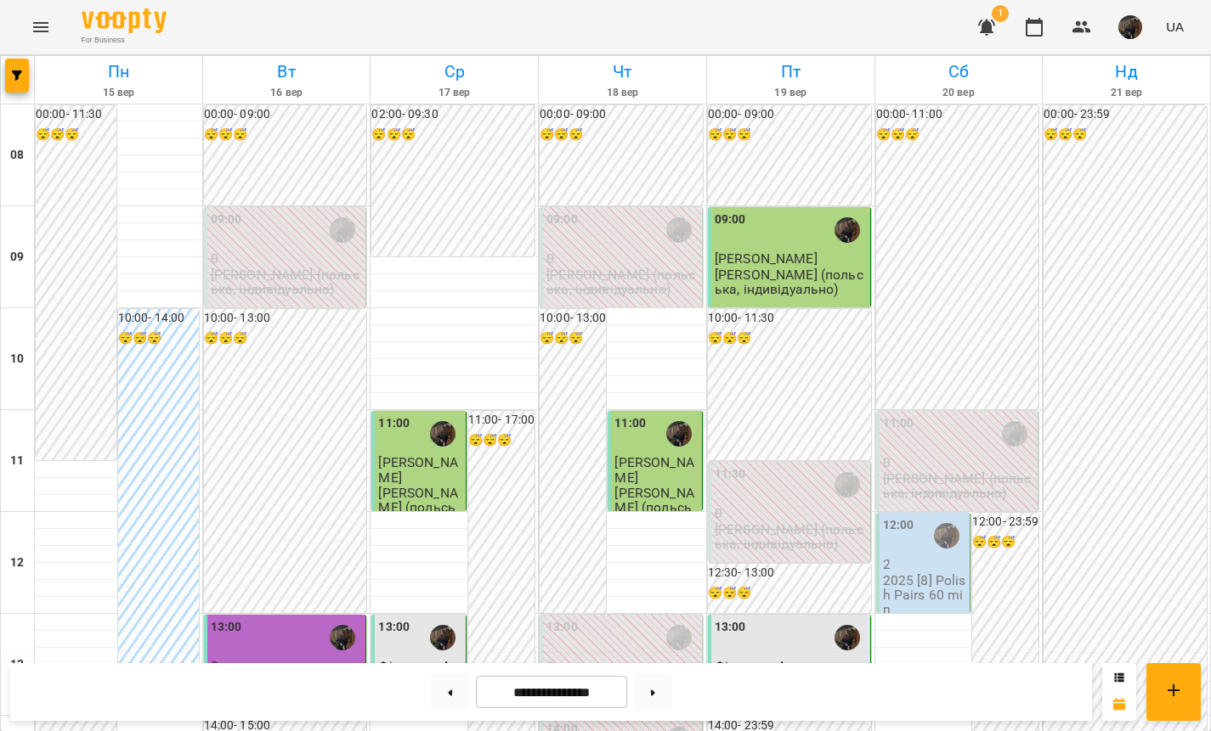
scroll to position [978, 0]
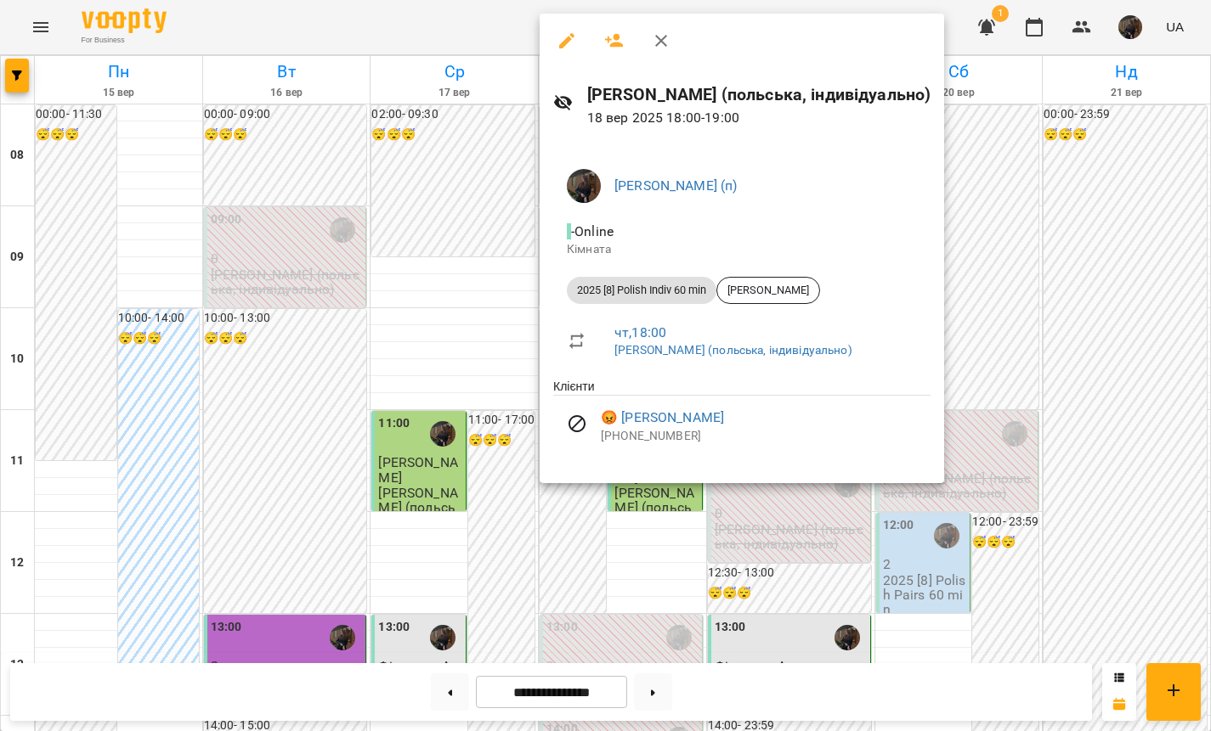
click at [501, 306] on div at bounding box center [605, 365] width 1211 height 731
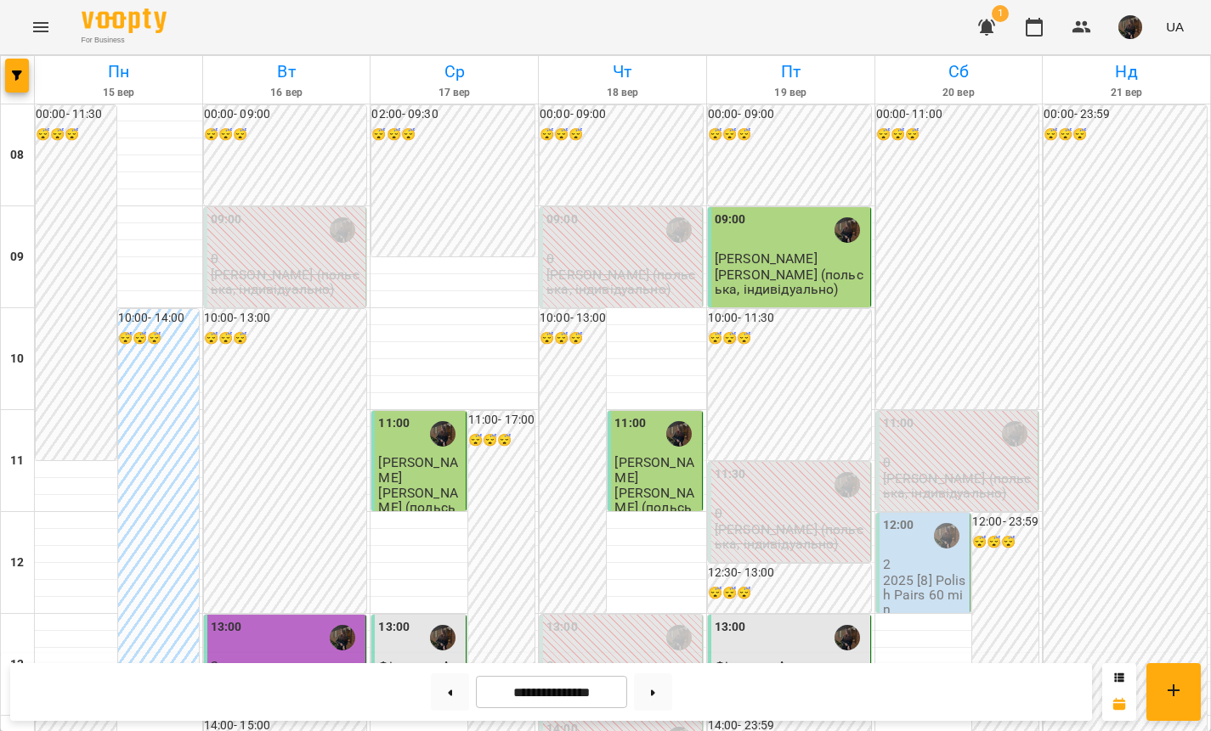
scroll to position [187, 0]
click at [913, 573] on p "2025 [8] Polish Pairs 60 min" at bounding box center [925, 595] width 84 height 44
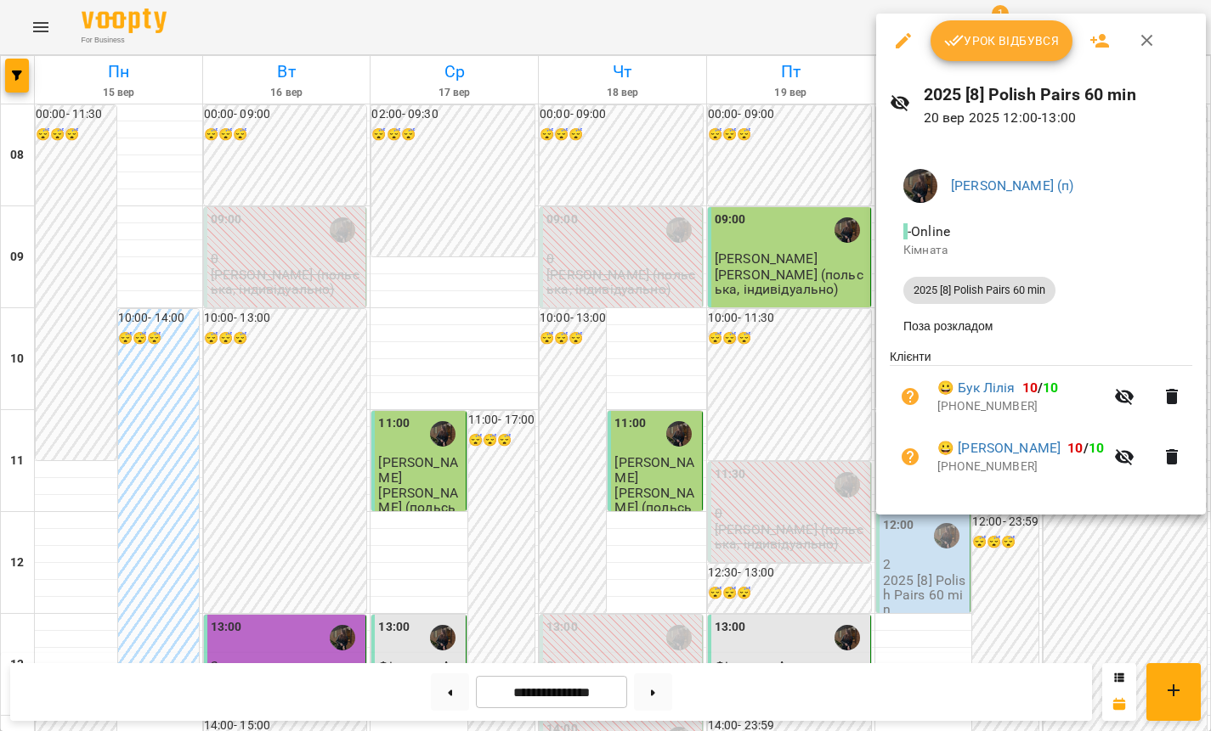
click at [829, 482] on div at bounding box center [605, 365] width 1211 height 731
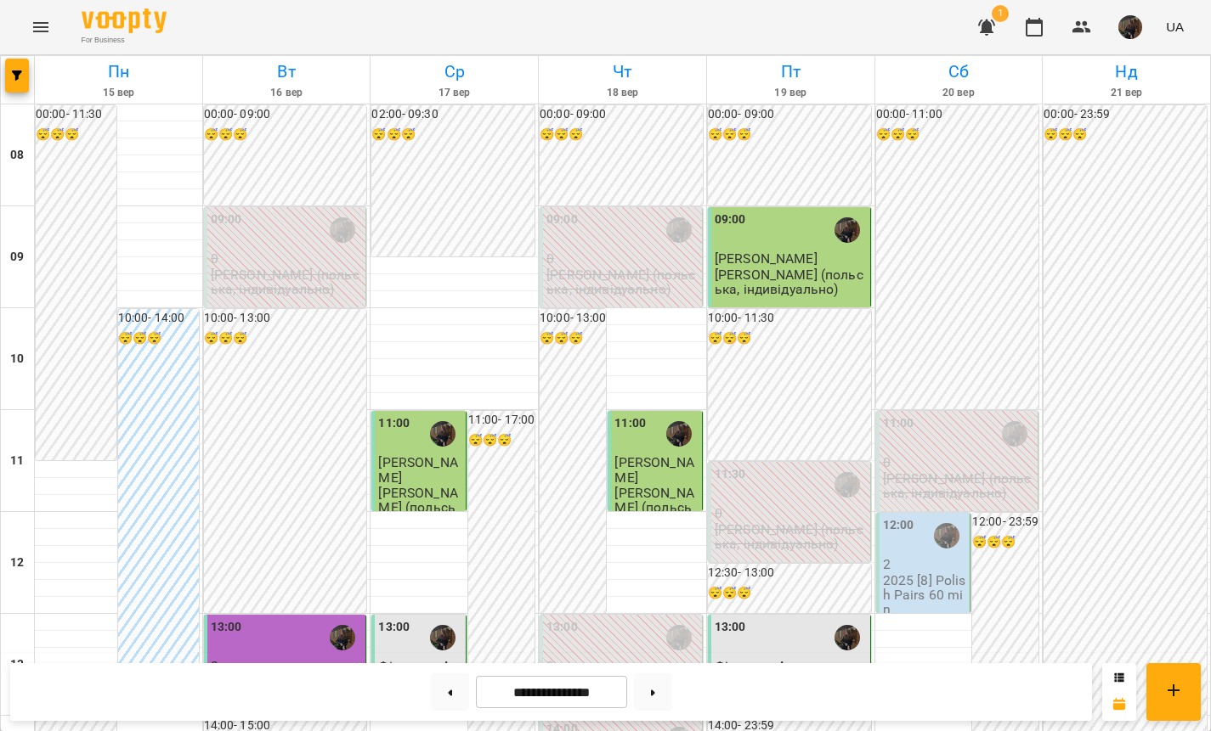
click at [810, 618] on div "13:00" at bounding box center [790, 637] width 152 height 39
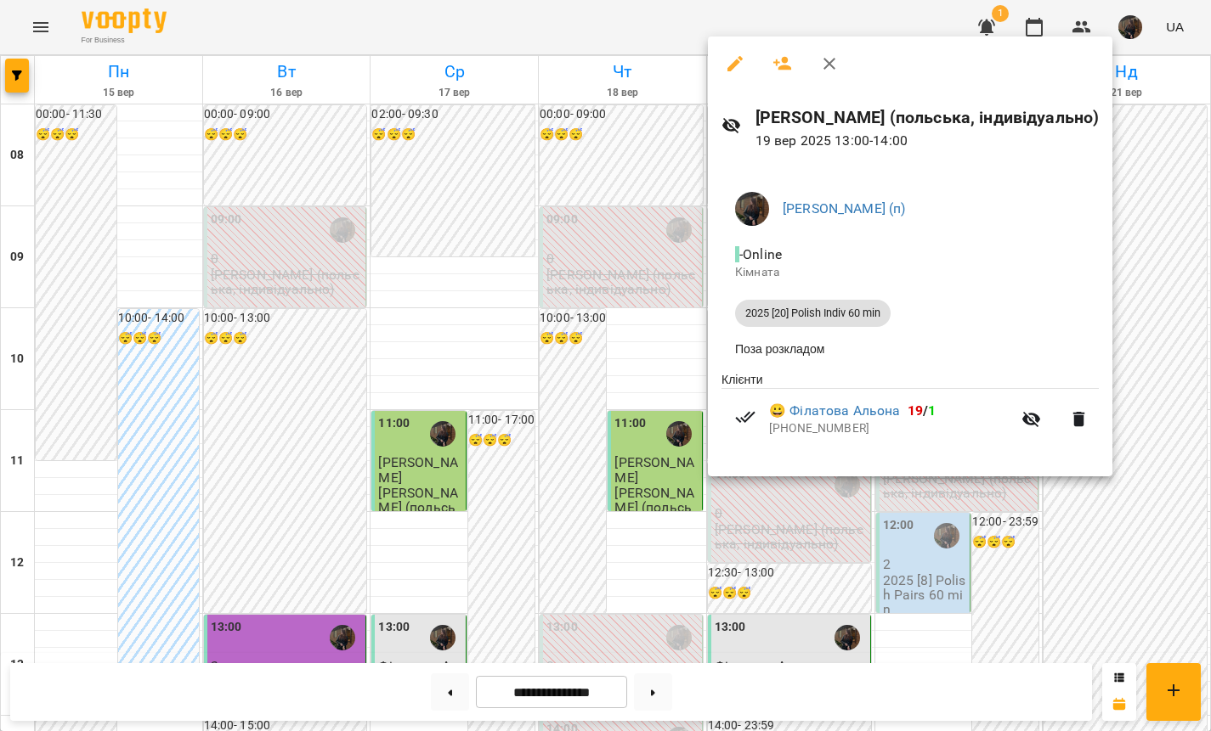
click at [798, 488] on div at bounding box center [605, 365] width 1211 height 731
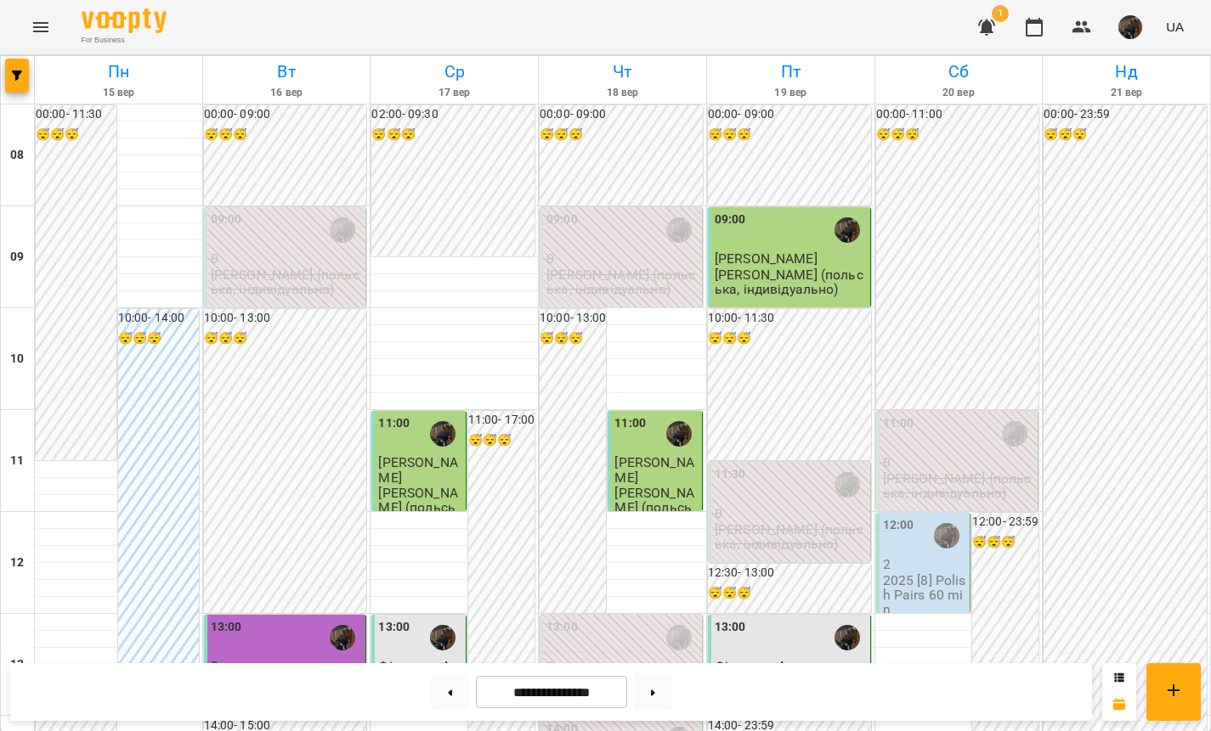
scroll to position [0, 0]
click at [1115, 29] on button "button" at bounding box center [1130, 27] width 44 height 44
click at [657, 704] on div at bounding box center [605, 365] width 1211 height 731
click at [657, 703] on button at bounding box center [653, 692] width 38 height 37
type input "**********"
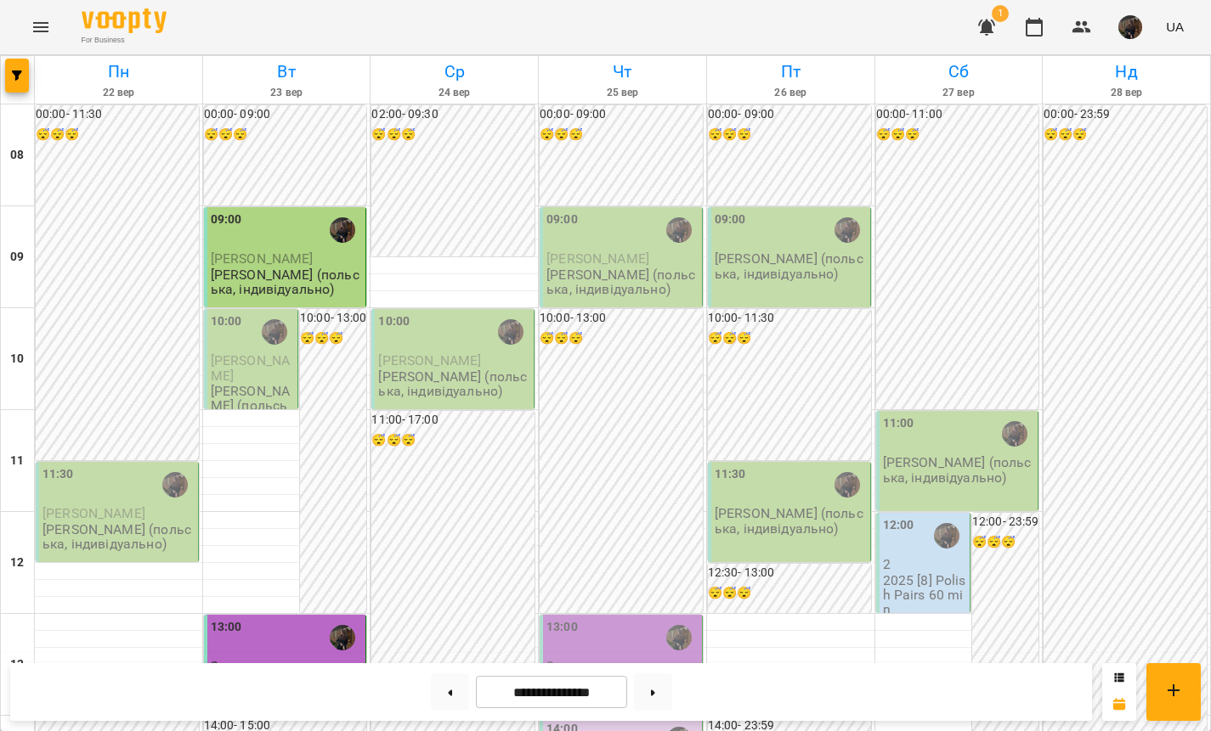
click at [324, 287] on p "[PERSON_NAME] (польська, індивідуально)" at bounding box center [287, 283] width 152 height 30
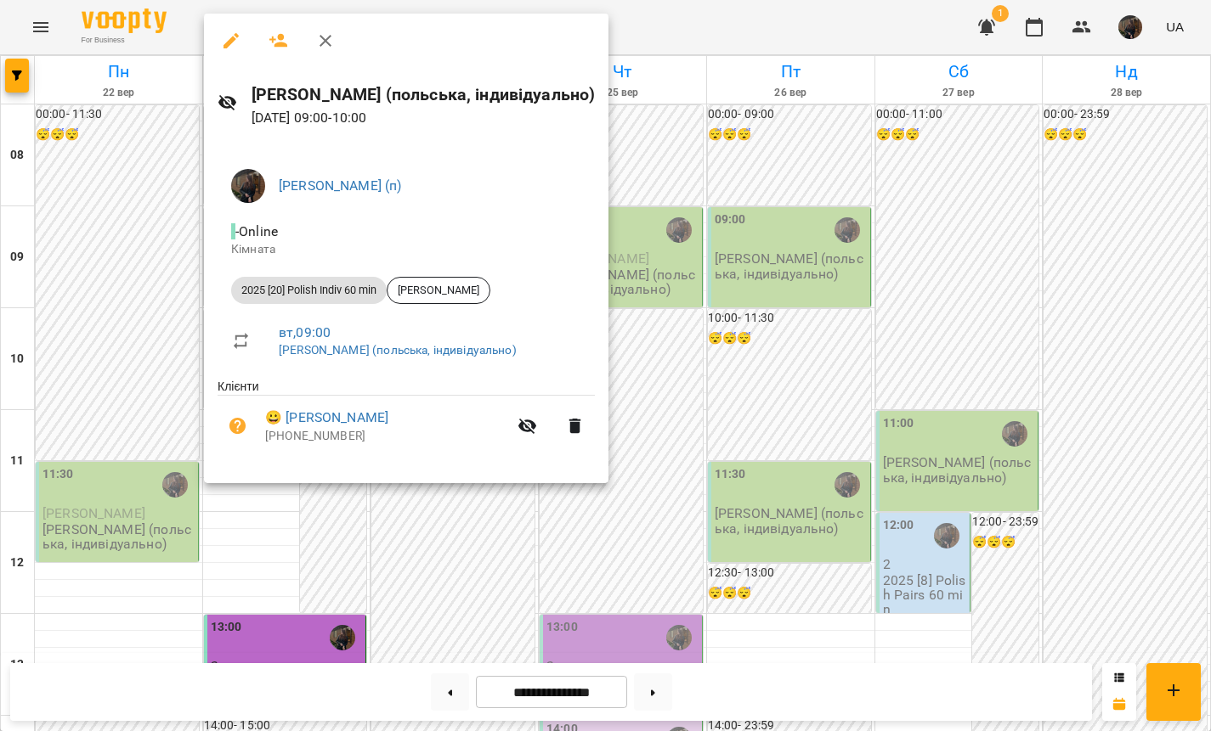
click at [92, 220] on div at bounding box center [605, 365] width 1211 height 731
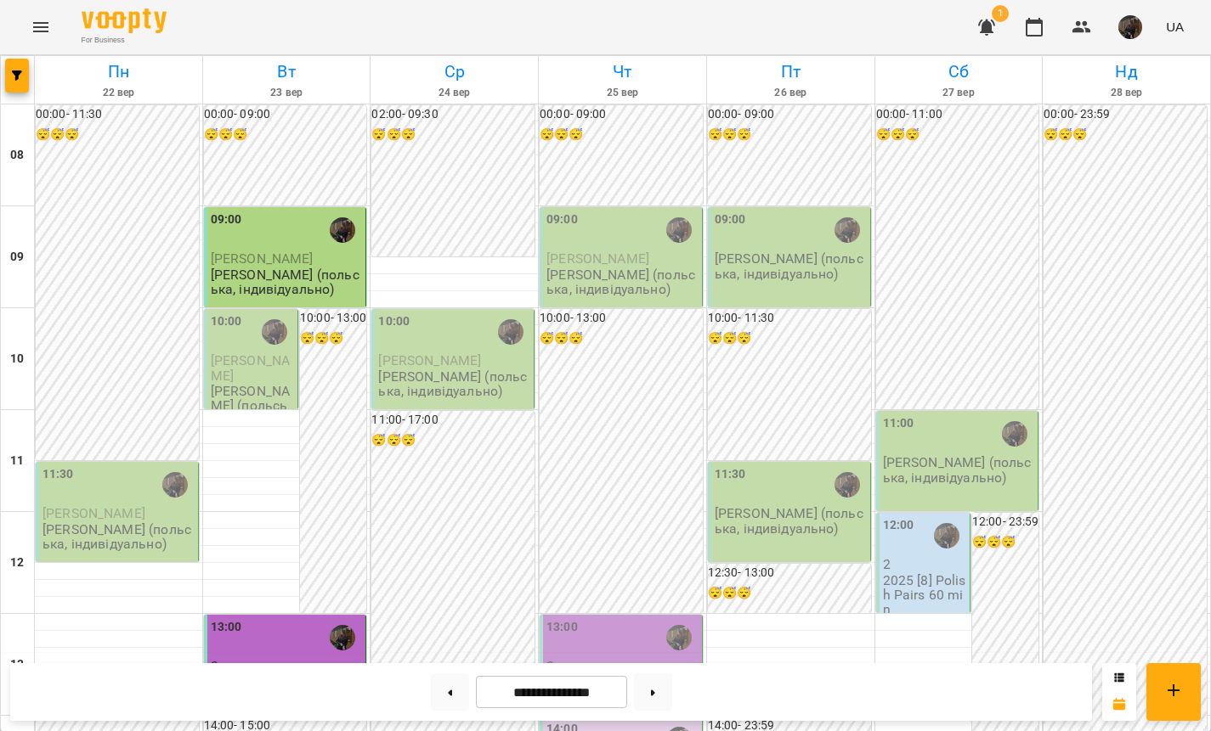
scroll to position [306, 0]
click at [291, 618] on div "13:00" at bounding box center [287, 638] width 152 height 41
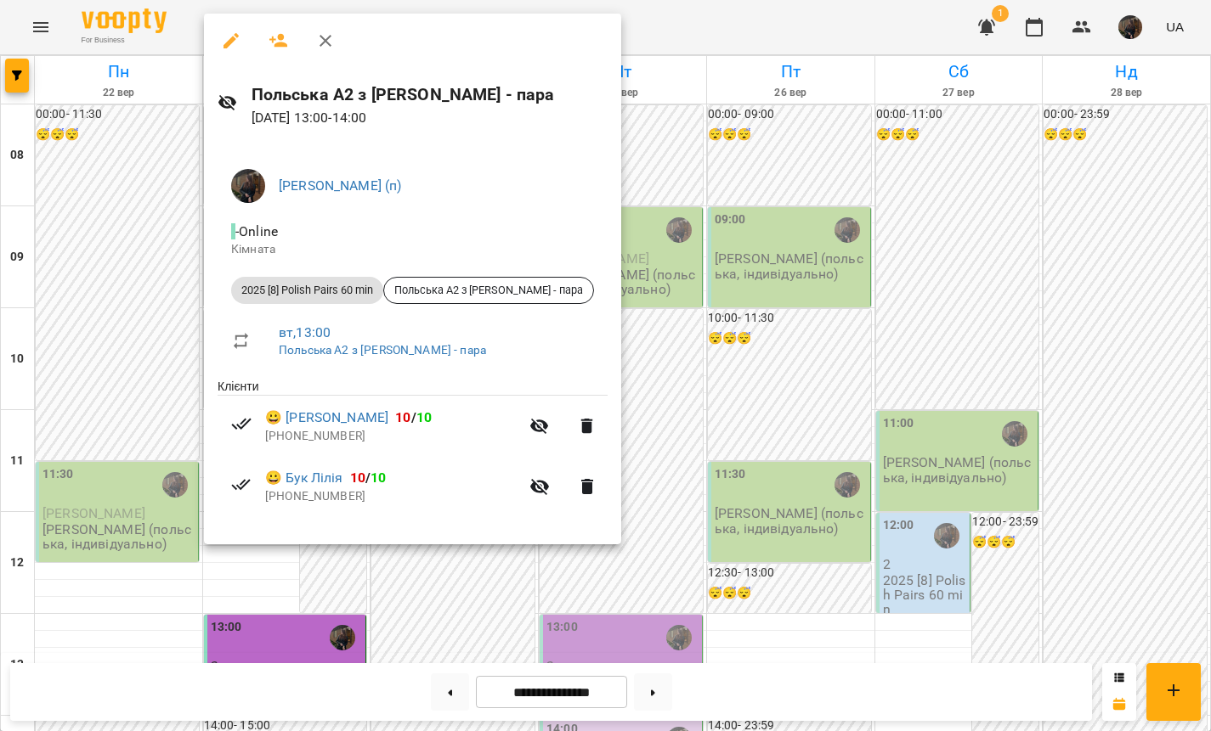
click at [293, 590] on div at bounding box center [605, 365] width 1211 height 731
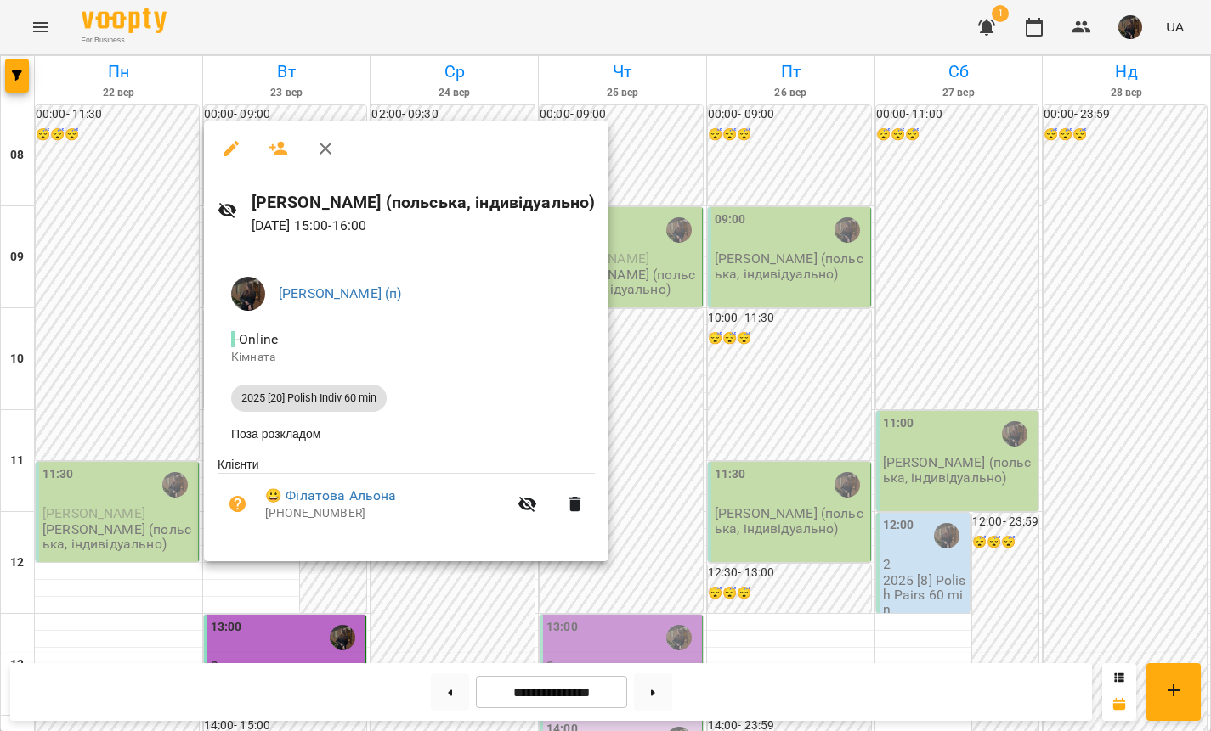
click at [293, 589] on div at bounding box center [605, 365] width 1211 height 731
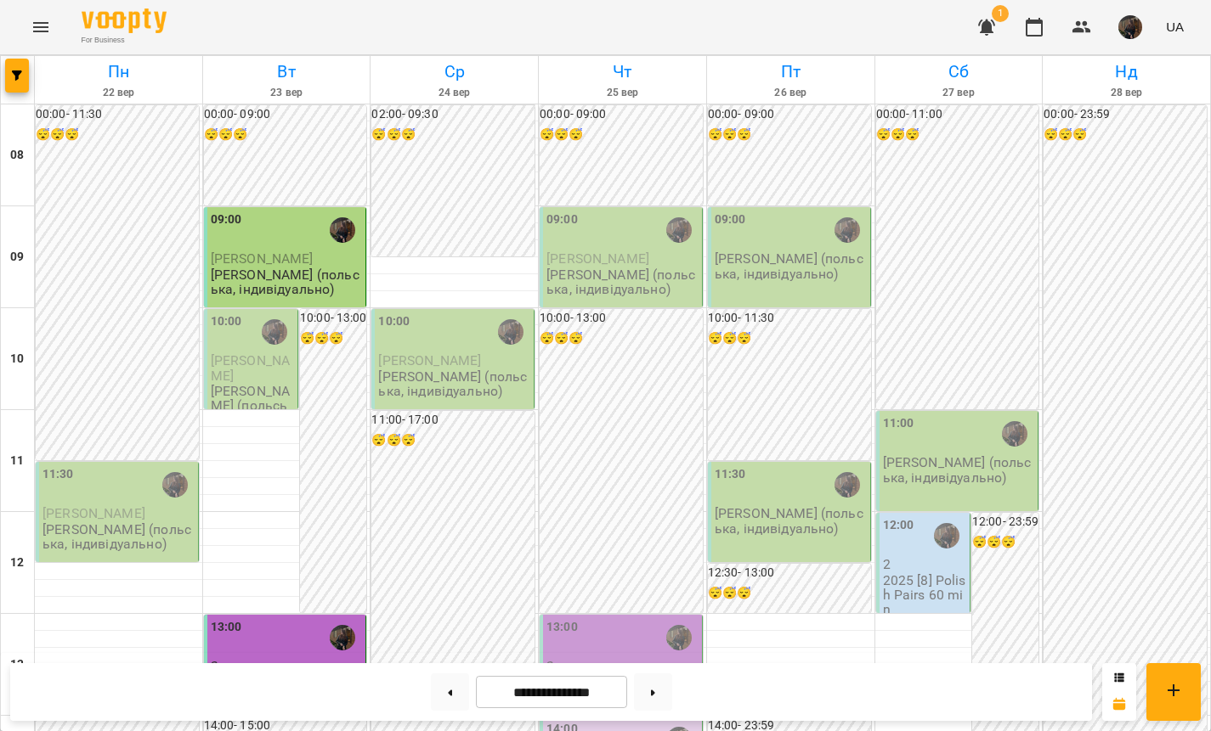
click at [1129, 30] on img "button" at bounding box center [1130, 27] width 24 height 24
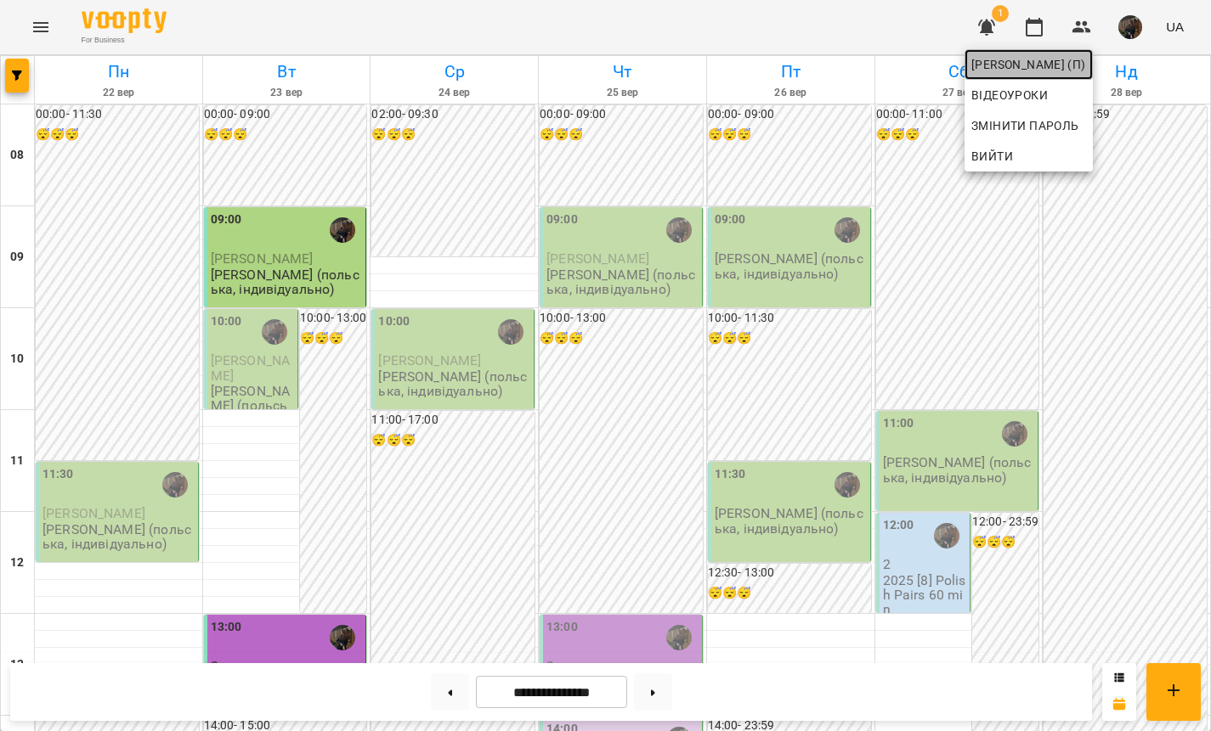
click at [1086, 67] on span "[PERSON_NAME] (п)" at bounding box center [1028, 64] width 115 height 20
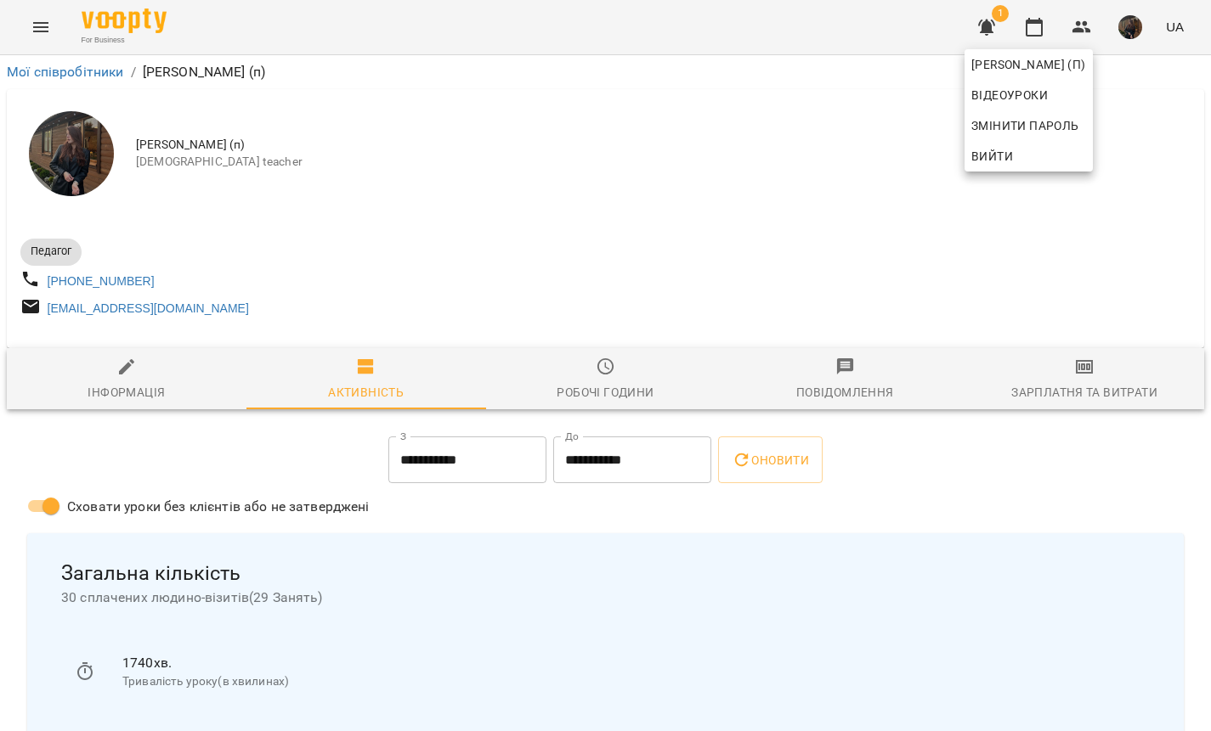
click at [1083, 413] on div at bounding box center [605, 365] width 1211 height 731
click at [1052, 392] on div "Зарплатня та Витрати" at bounding box center [1084, 392] width 146 height 20
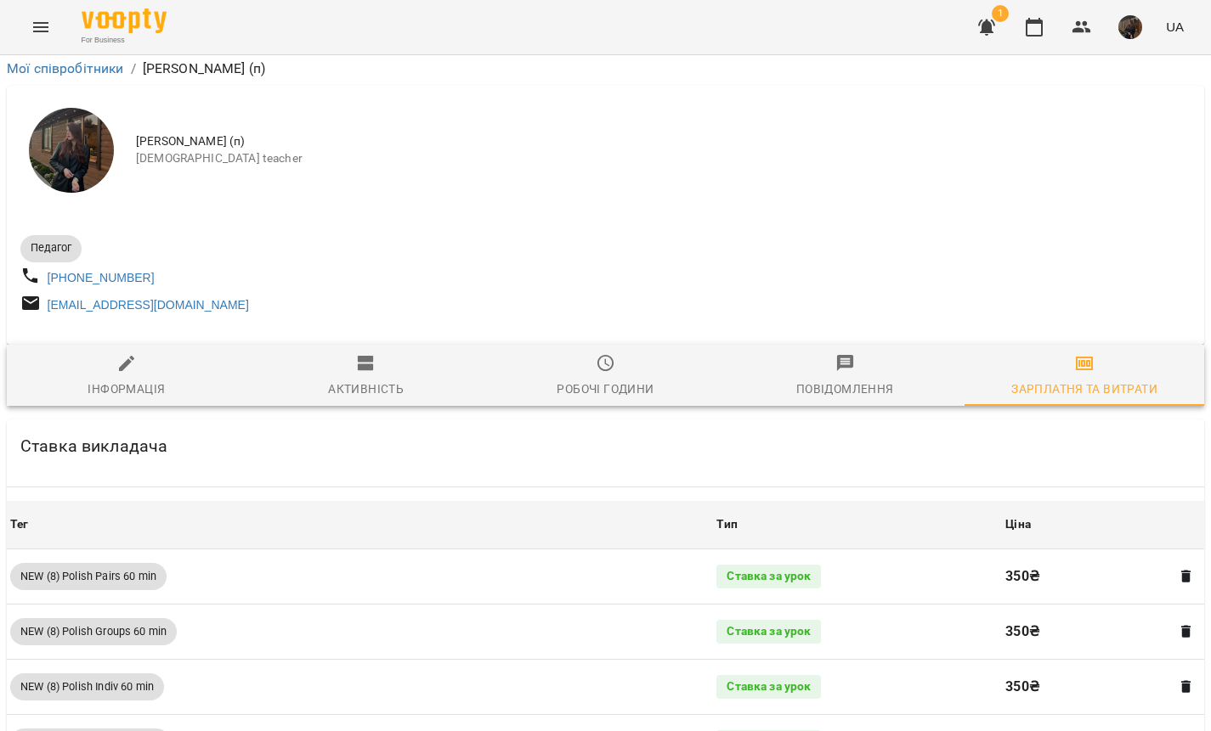
scroll to position [812, 0]
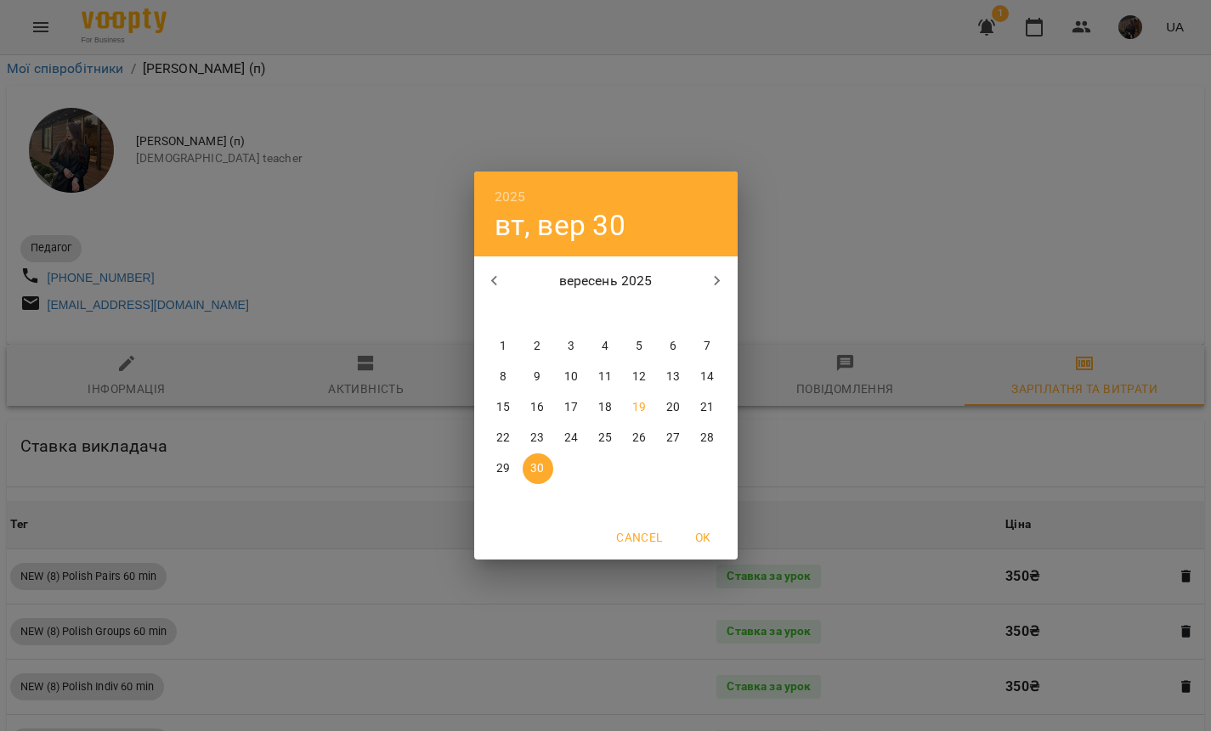
click at [670, 409] on p "20" at bounding box center [673, 407] width 14 height 17
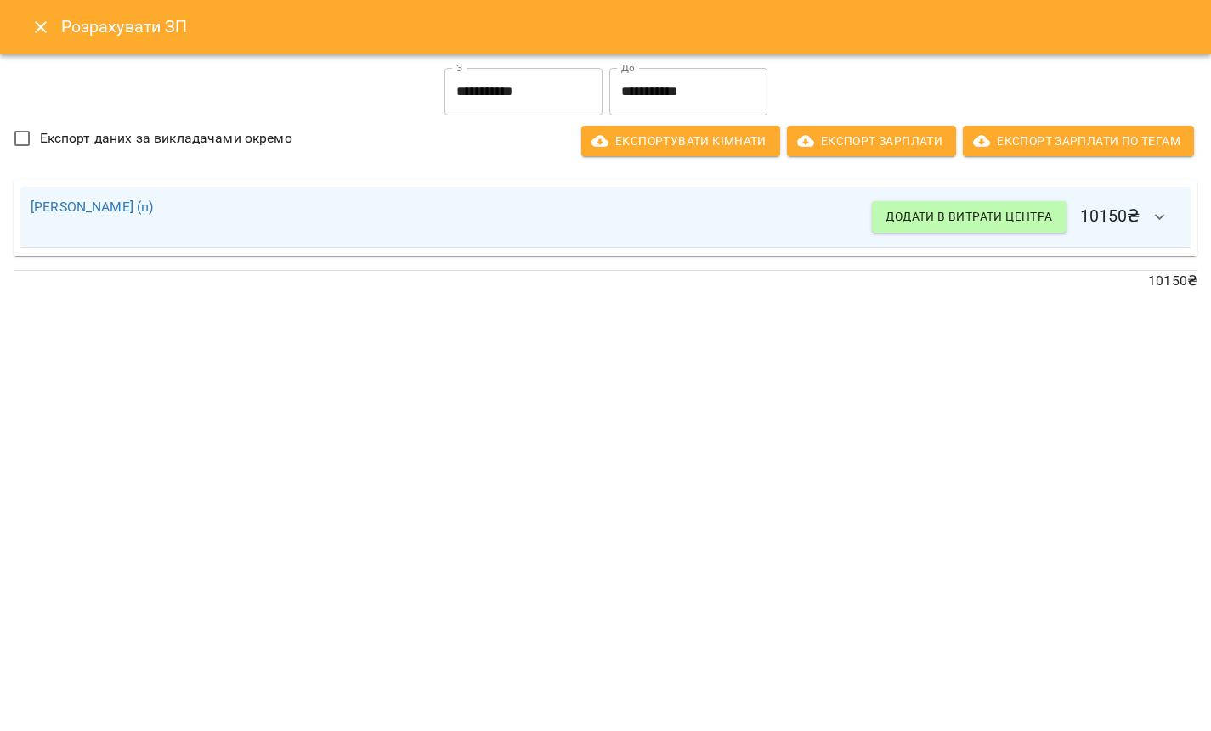
click at [37, 32] on icon "Close" at bounding box center [41, 27] width 12 height 12
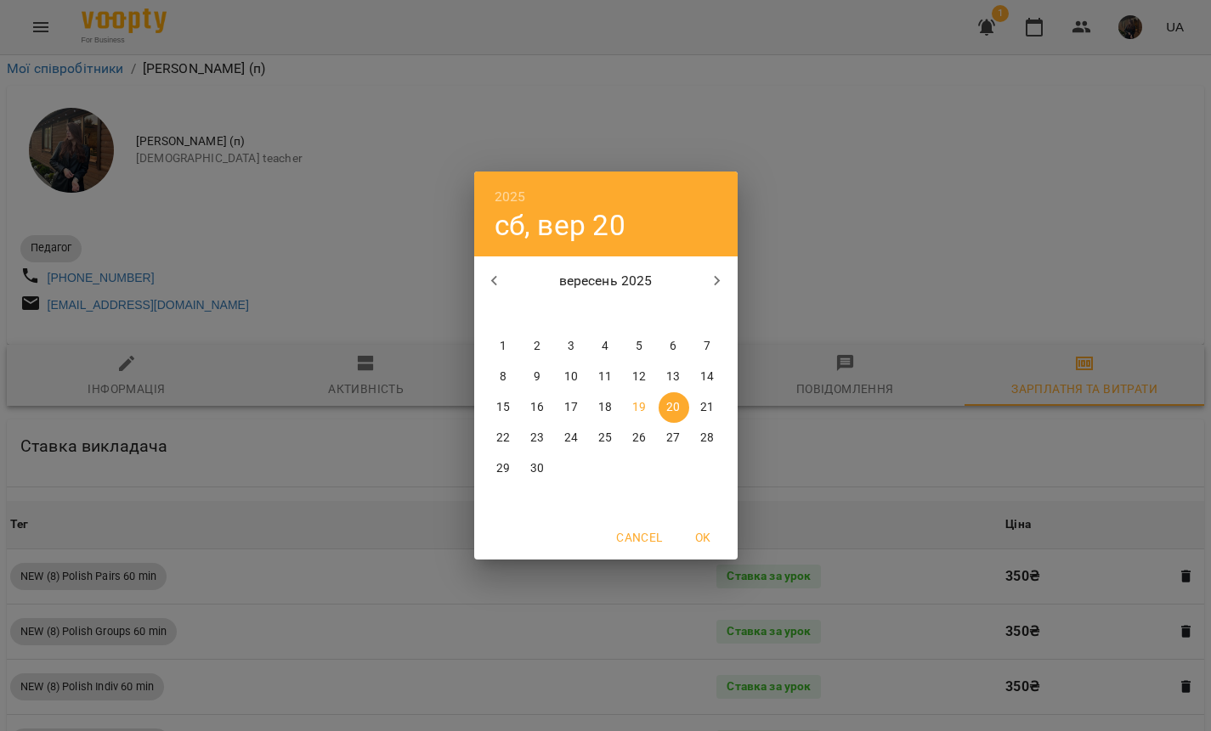
click at [639, 409] on p "19" at bounding box center [639, 407] width 14 height 17
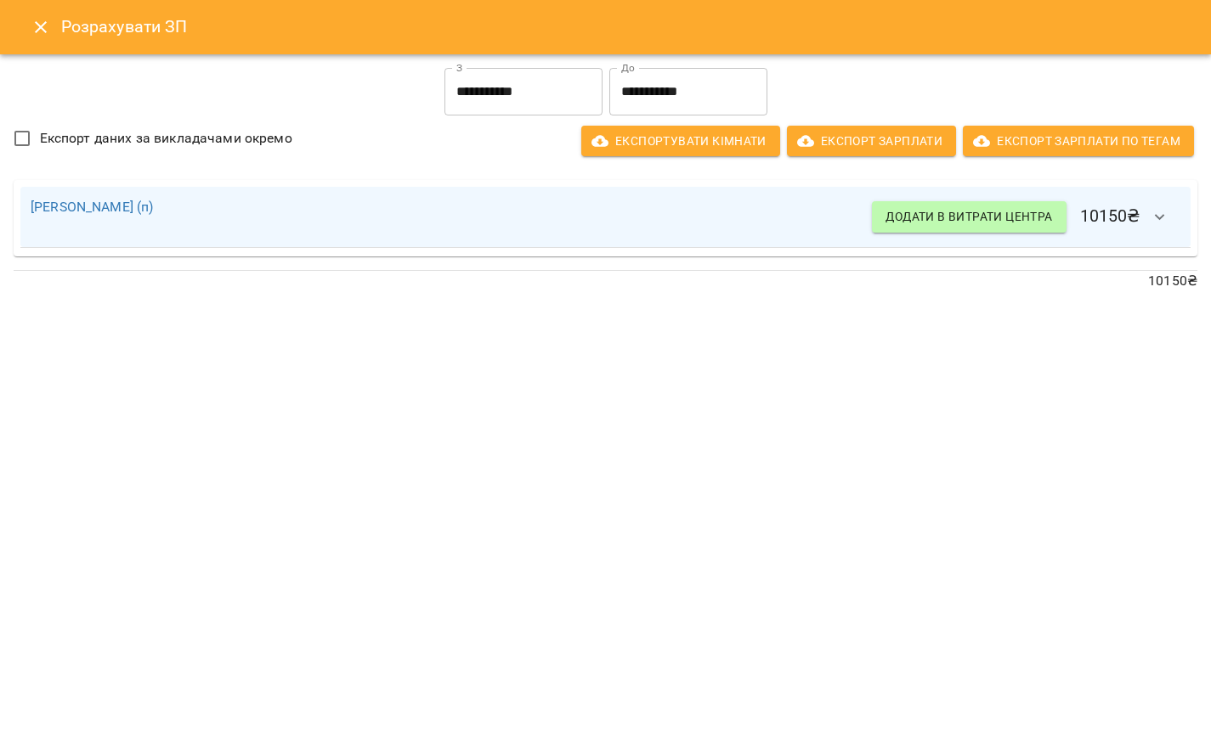
click at [44, 25] on icon "Close" at bounding box center [41, 27] width 12 height 12
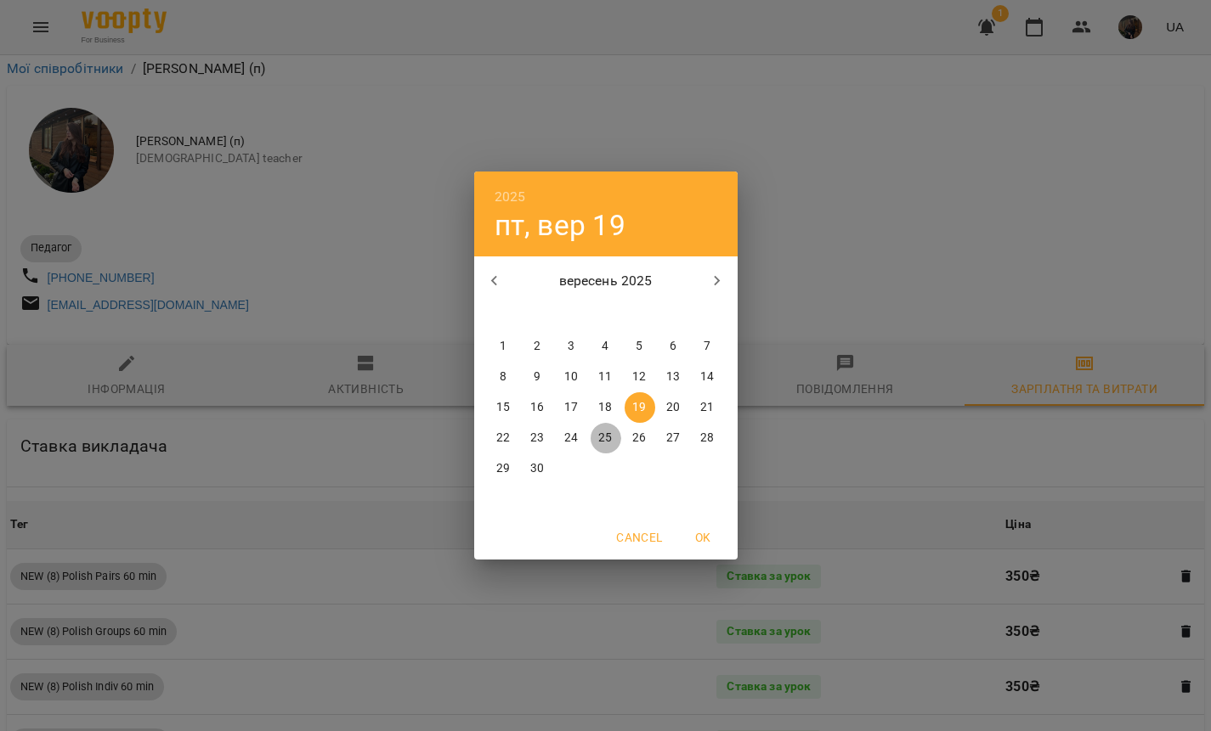
click at [614, 432] on span "25" at bounding box center [605, 438] width 31 height 17
type input "**********"
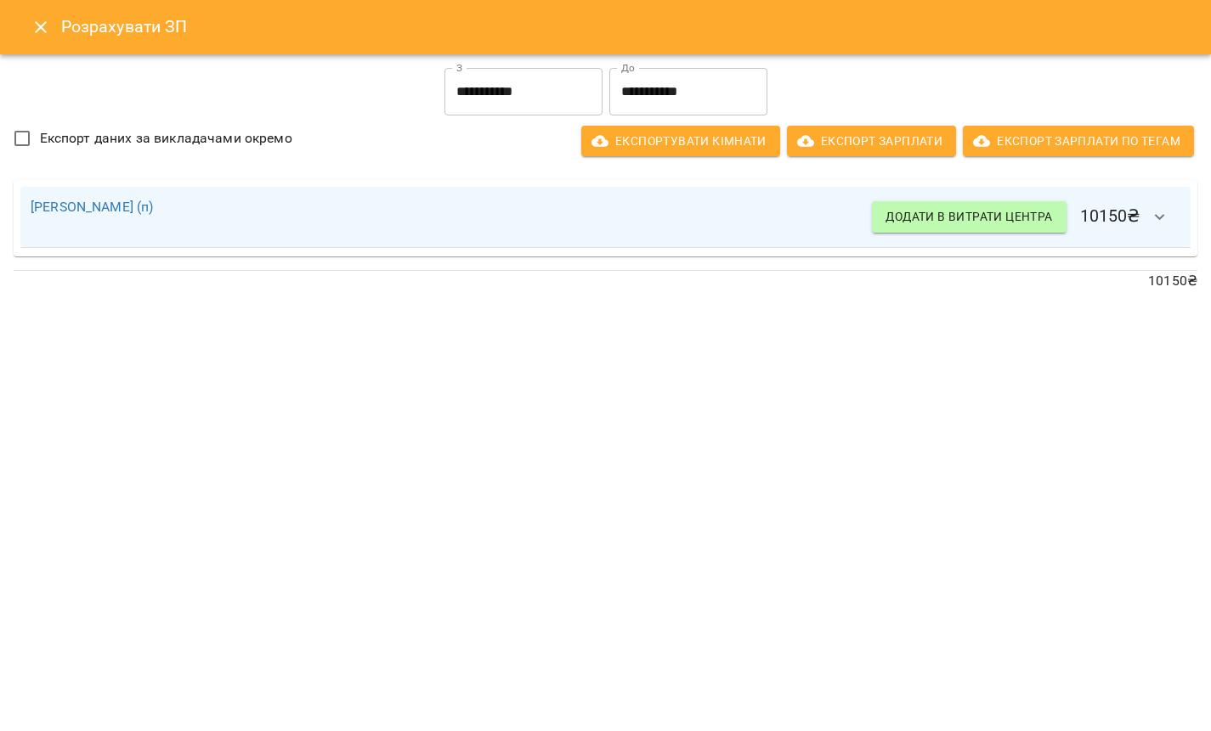
click at [25, 6] on div "Розрахувати ЗП" at bounding box center [605, 27] width 1211 height 54
click at [31, 24] on icon "Close" at bounding box center [41, 27] width 20 height 20
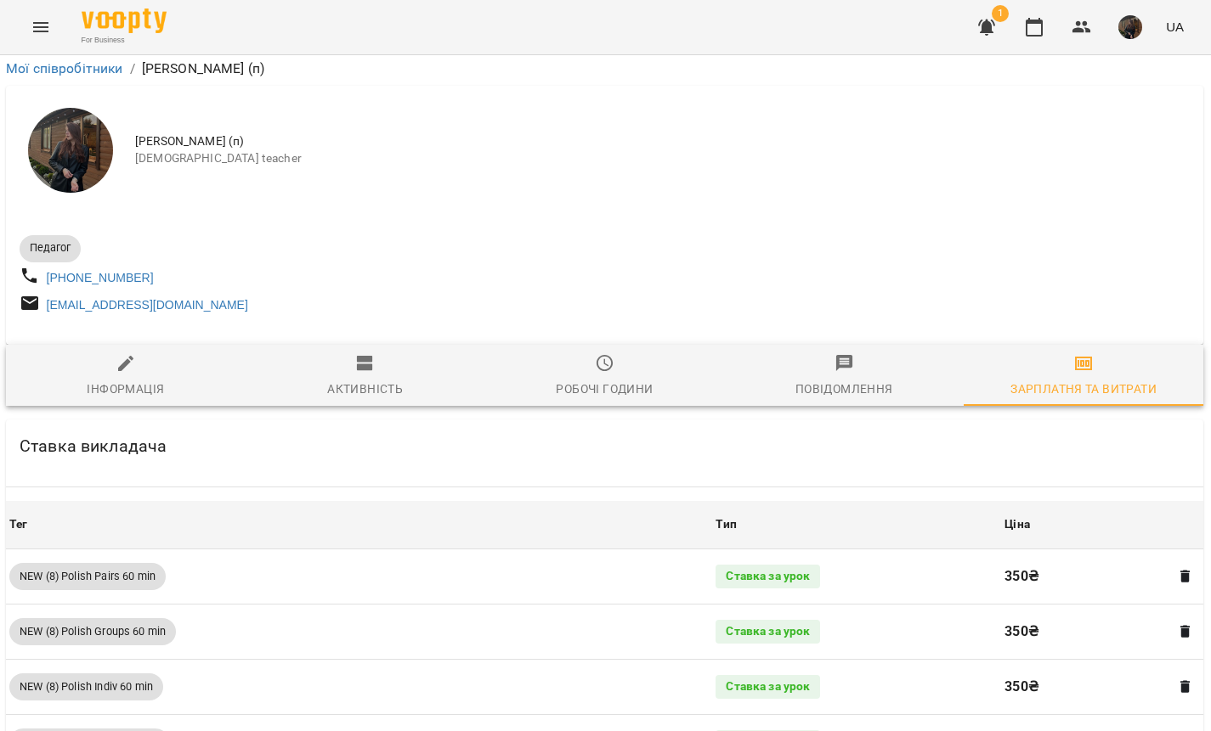
scroll to position [812, 1]
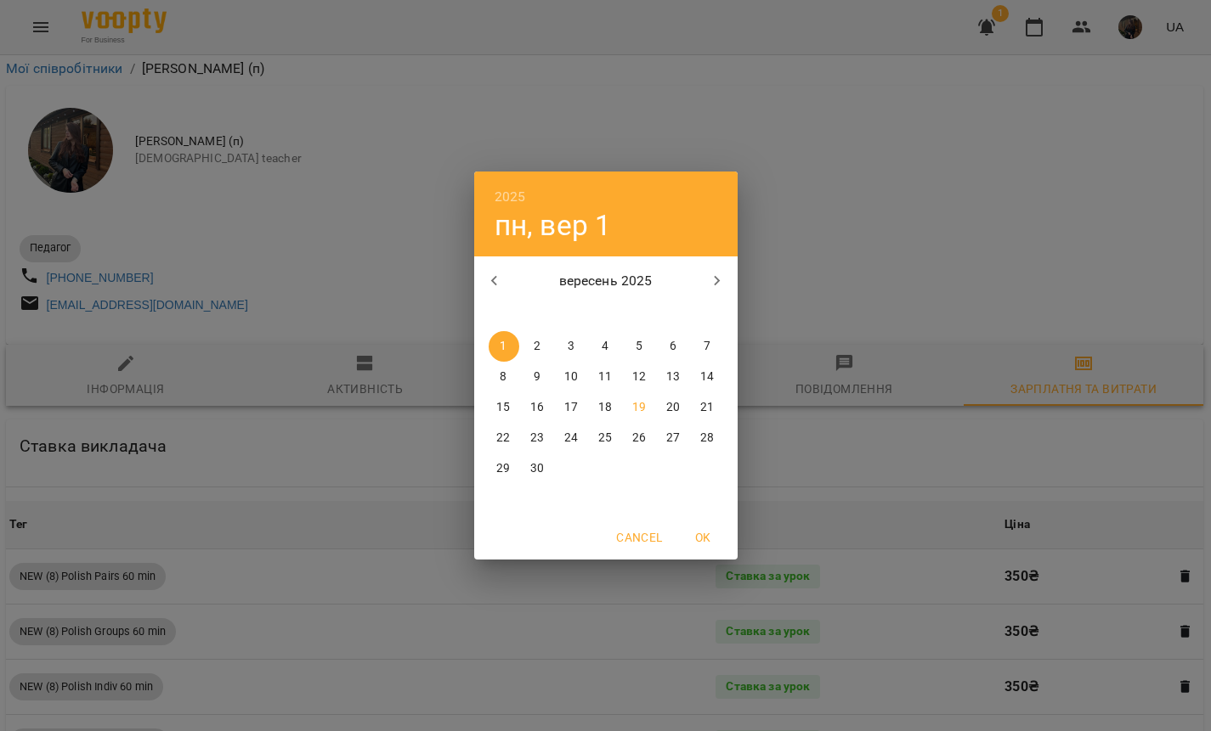
click at [533, 351] on span "2" at bounding box center [537, 346] width 31 height 17
type input "**********"
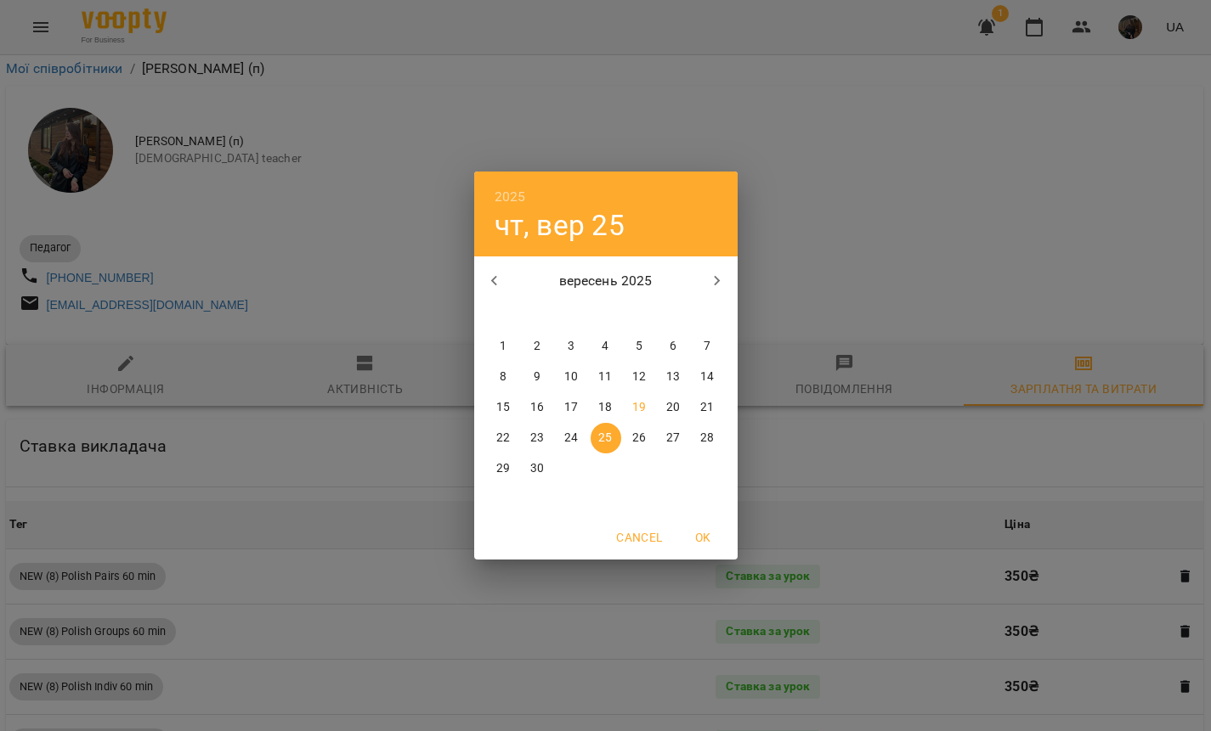
click at [641, 404] on p "19" at bounding box center [639, 407] width 14 height 17
type input "**********"
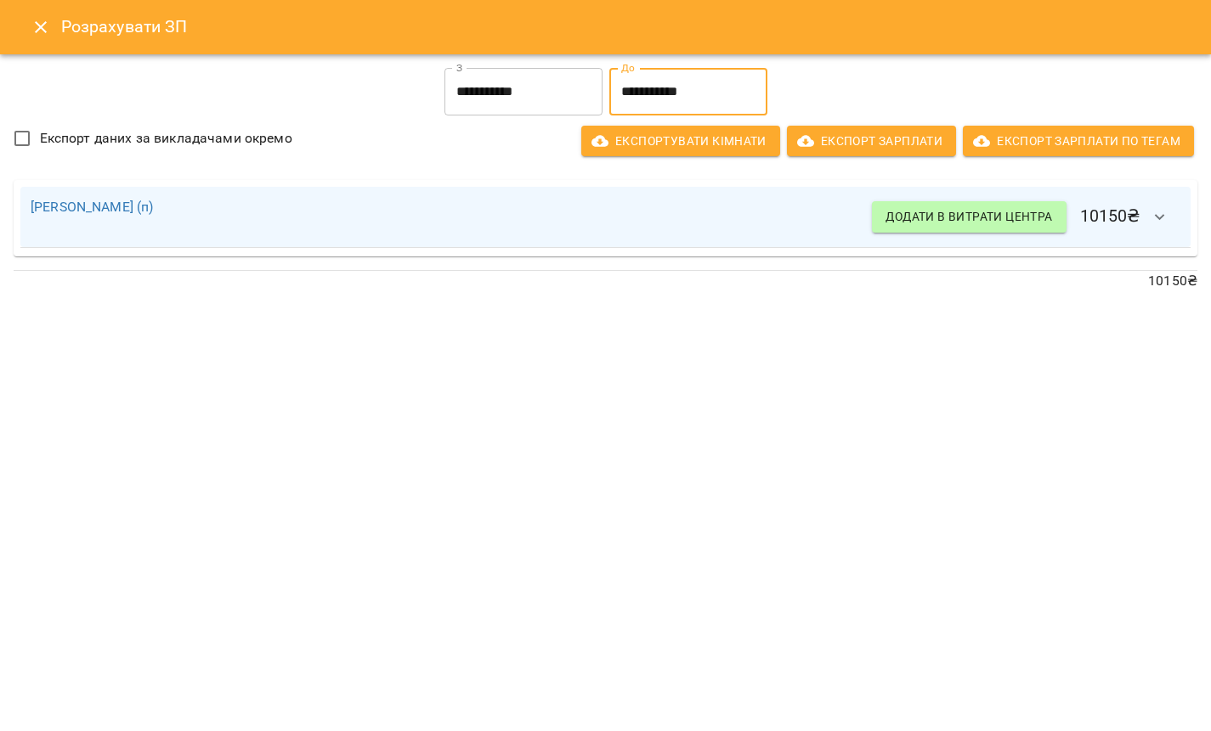
click at [673, 86] on input "**********" at bounding box center [688, 92] width 158 height 48
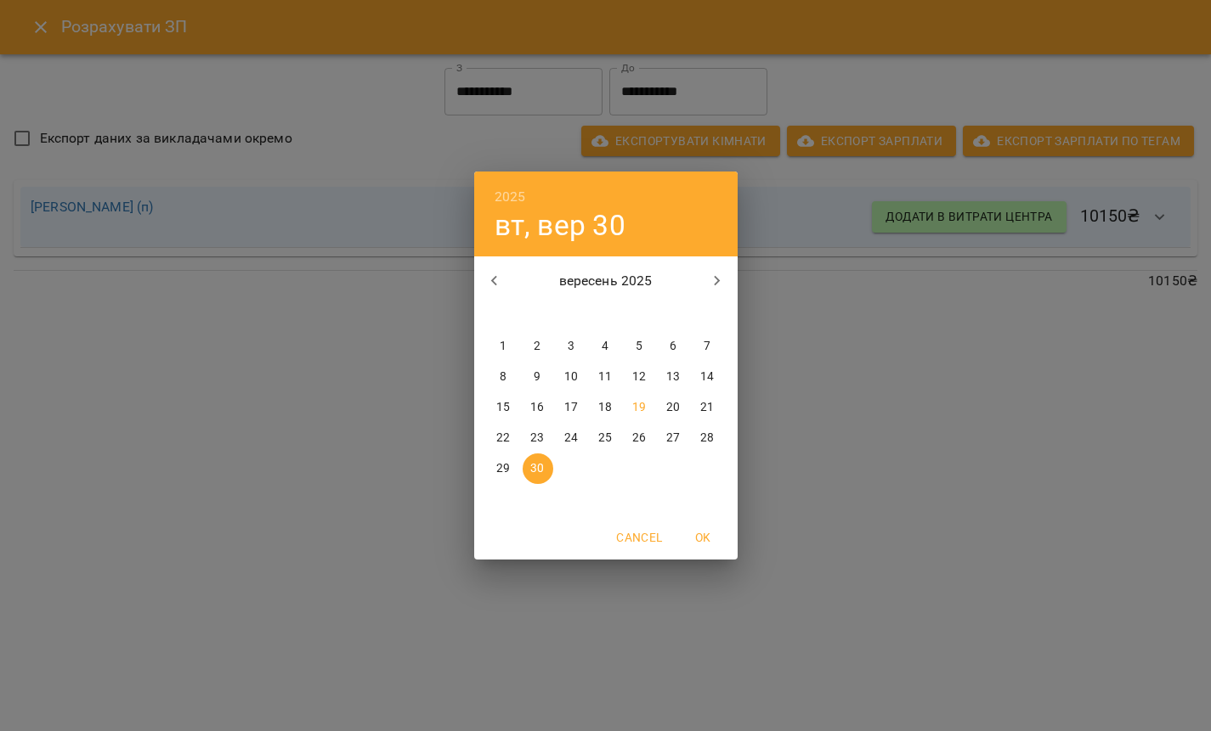
click at [641, 397] on button "19" at bounding box center [639, 407] width 31 height 31
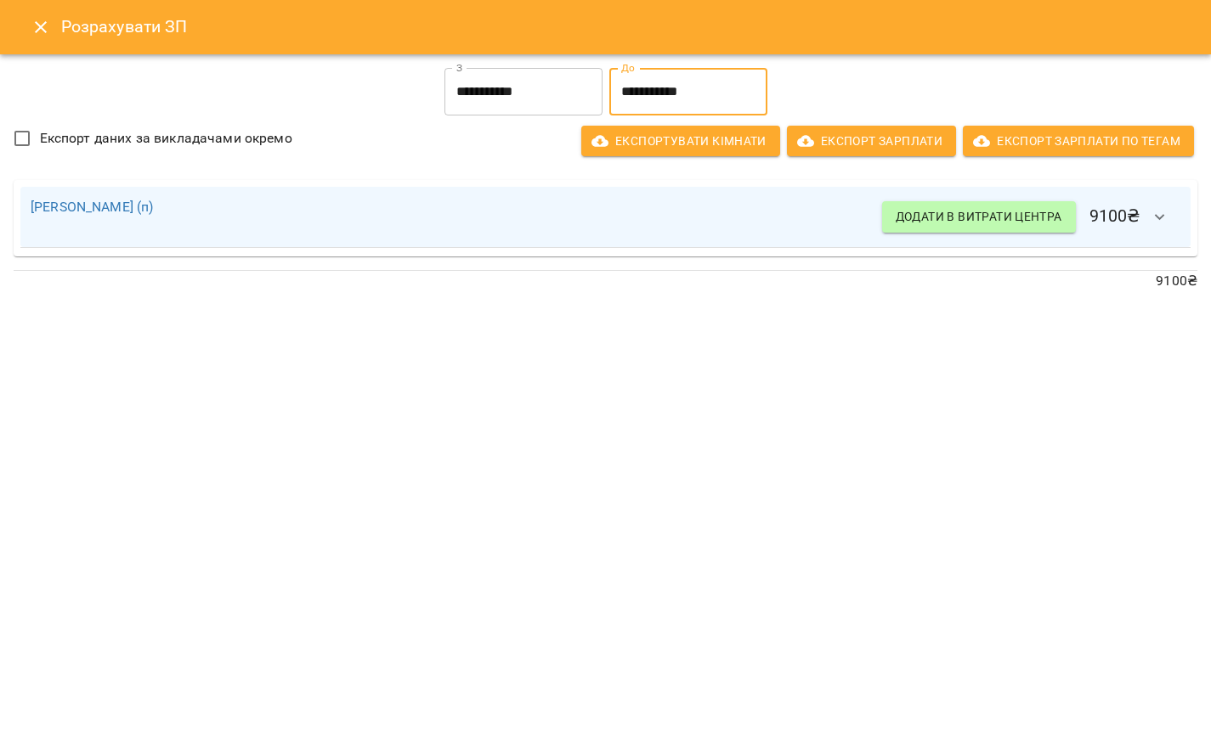
click at [701, 74] on input "**********" at bounding box center [688, 92] width 158 height 48
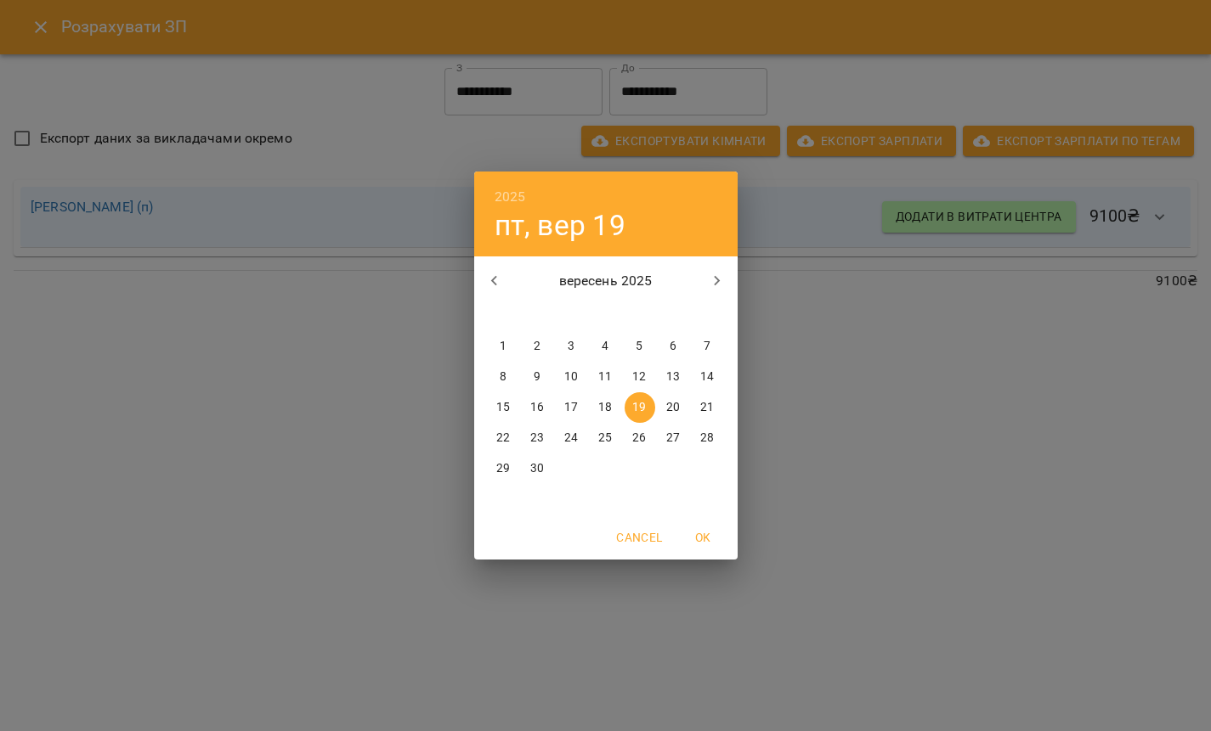
click at [678, 399] on p "20" at bounding box center [673, 407] width 14 height 17
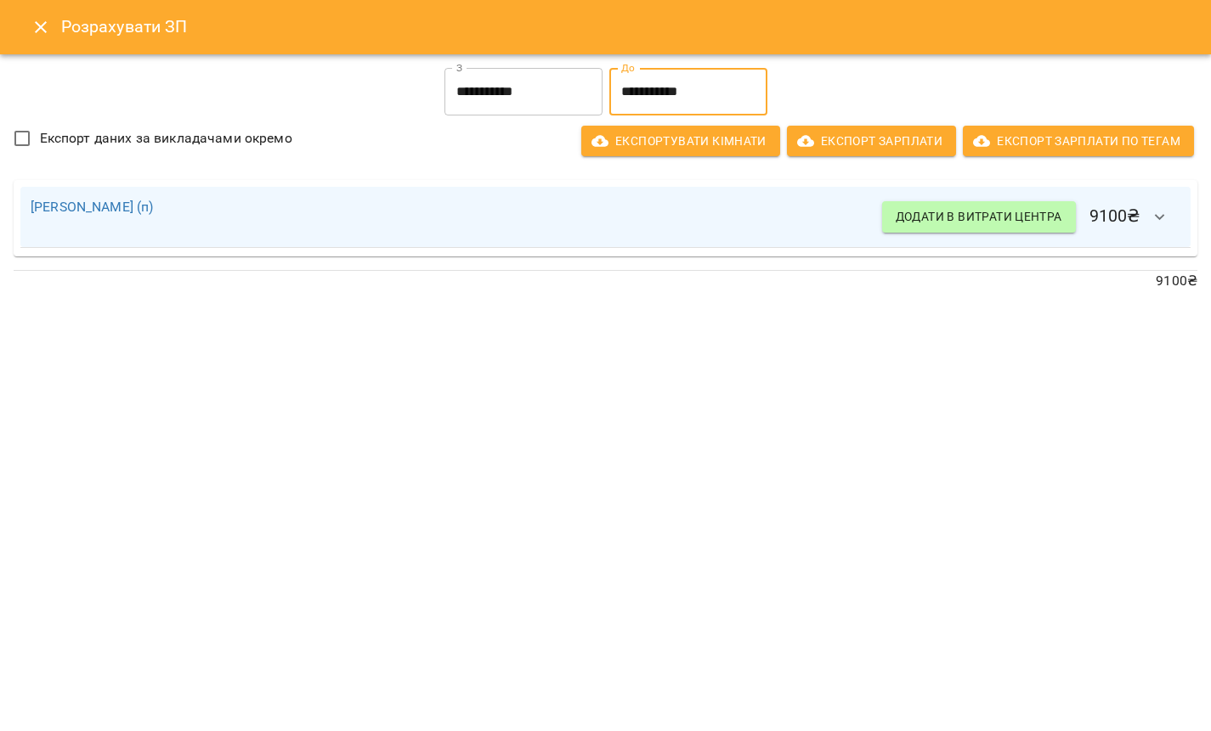
click at [701, 92] on input "**********" at bounding box center [688, 92] width 158 height 48
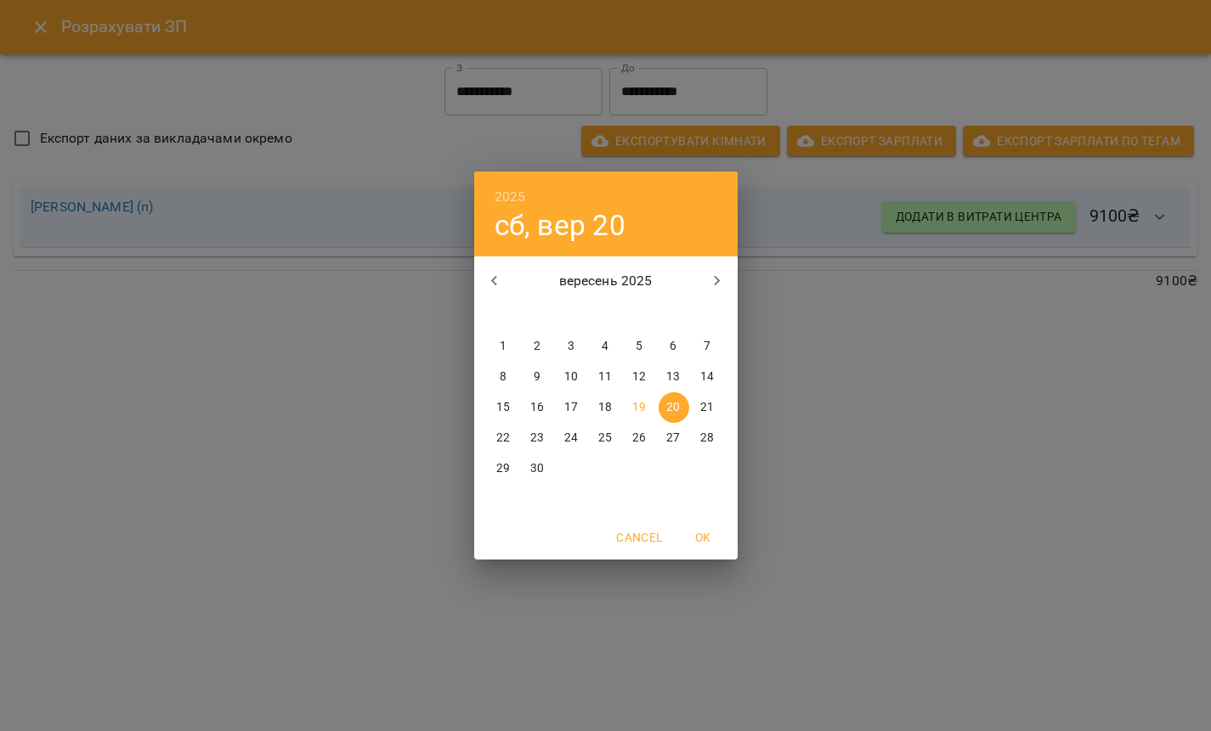
click at [545, 438] on span "23" at bounding box center [537, 438] width 31 height 17
type input "**********"
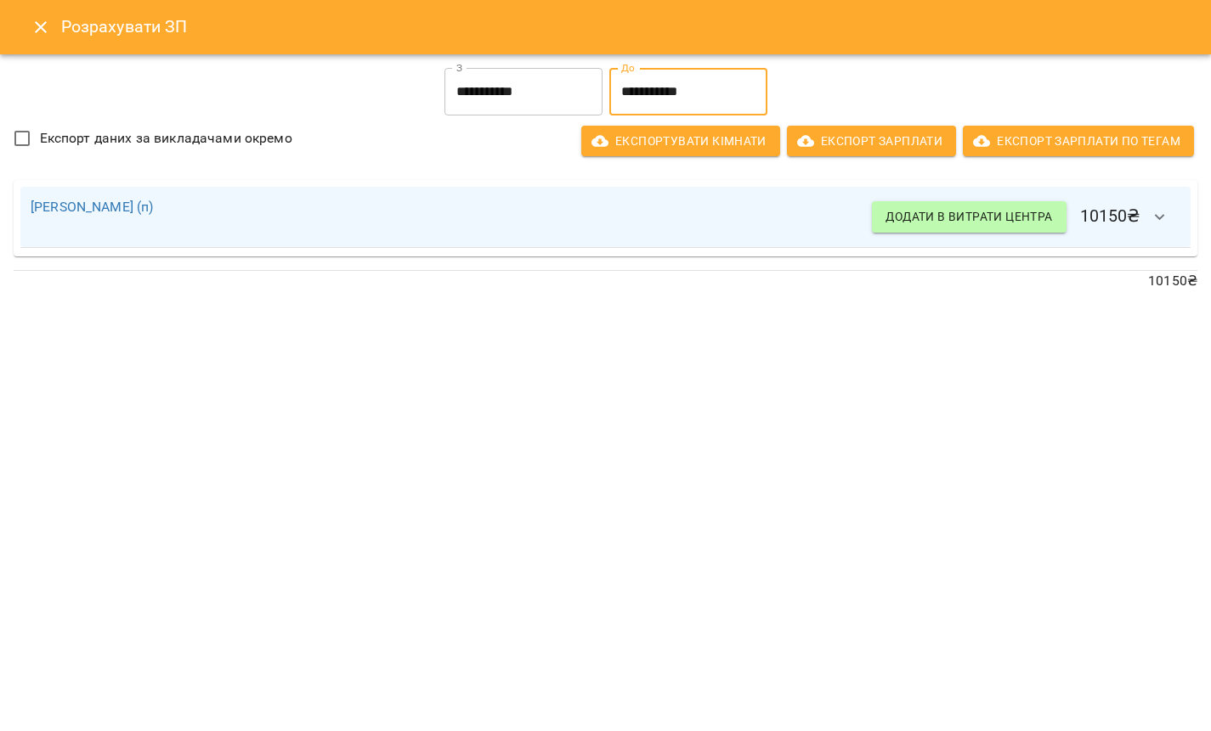
click at [666, 83] on input "**********" at bounding box center [688, 92] width 158 height 48
